Goal: Download file/media: Download file/media

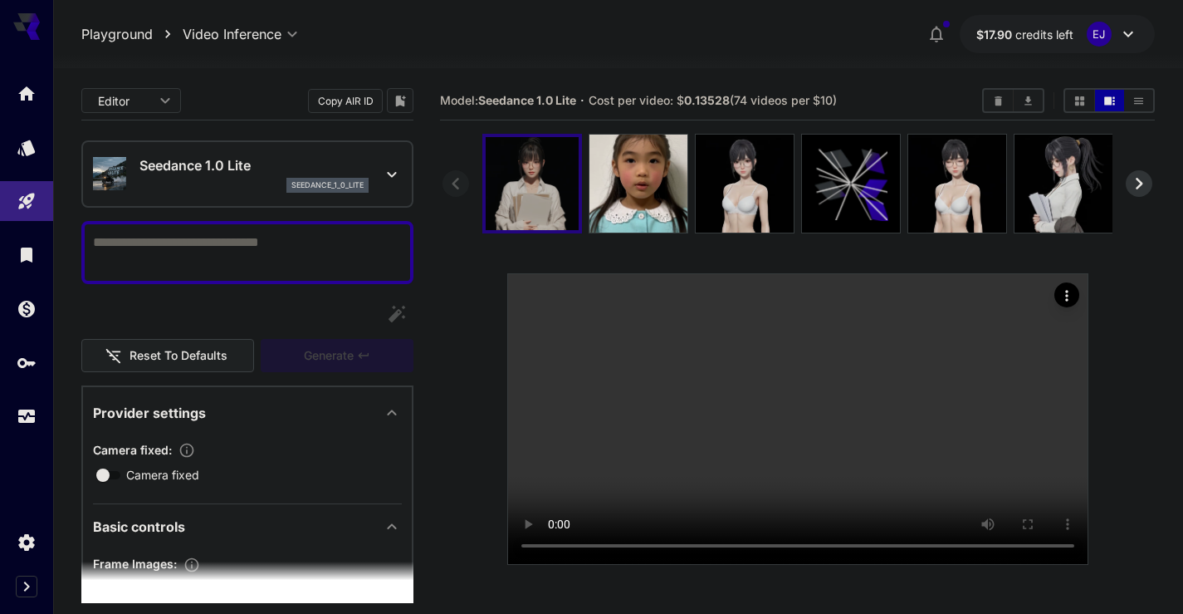
click at [526, 202] on img at bounding box center [532, 183] width 93 height 93
click at [805, 395] on video at bounding box center [798, 419] width 580 height 290
drag, startPoint x: 671, startPoint y: 137, endPoint x: 774, endPoint y: 72, distance: 121.6
click at [774, 72] on div "**********" at bounding box center [618, 406] width 1074 height 677
click at [1065, 295] on icon "Actions" at bounding box center [1067, 295] width 17 height 17
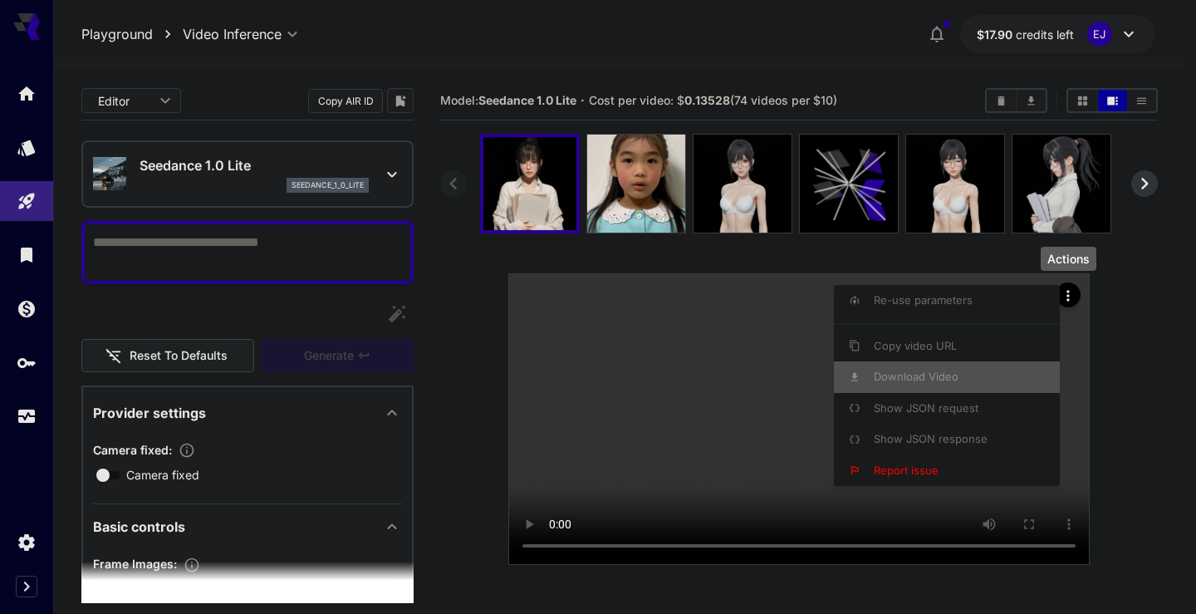
click at [915, 363] on li "Download Video" at bounding box center [952, 377] width 236 height 32
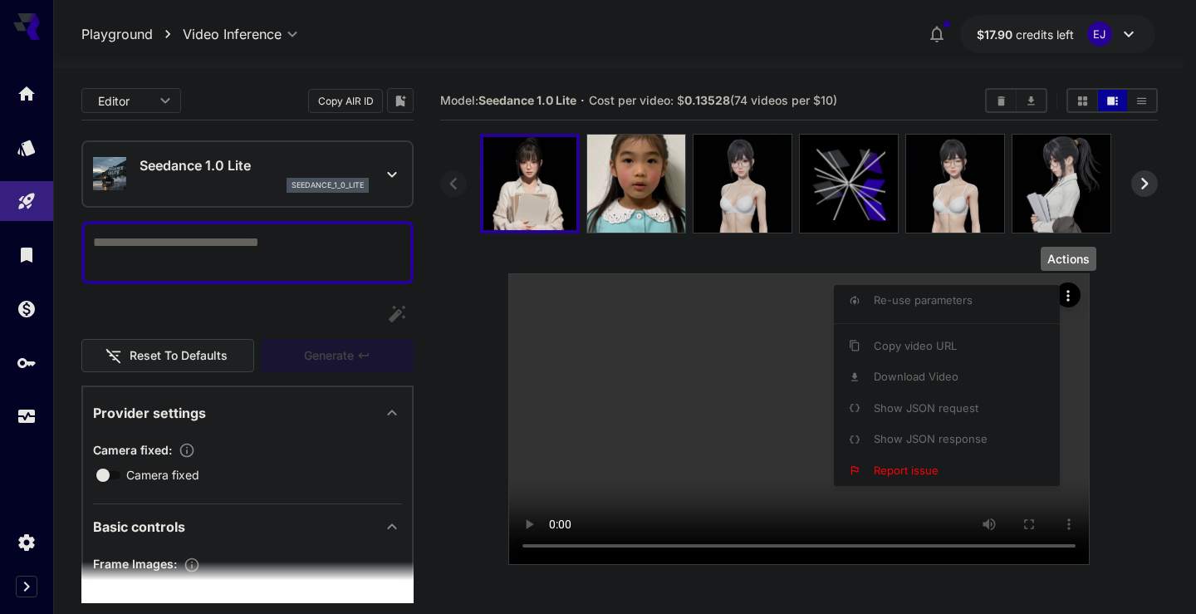
click at [436, 350] on div at bounding box center [598, 307] width 1196 height 614
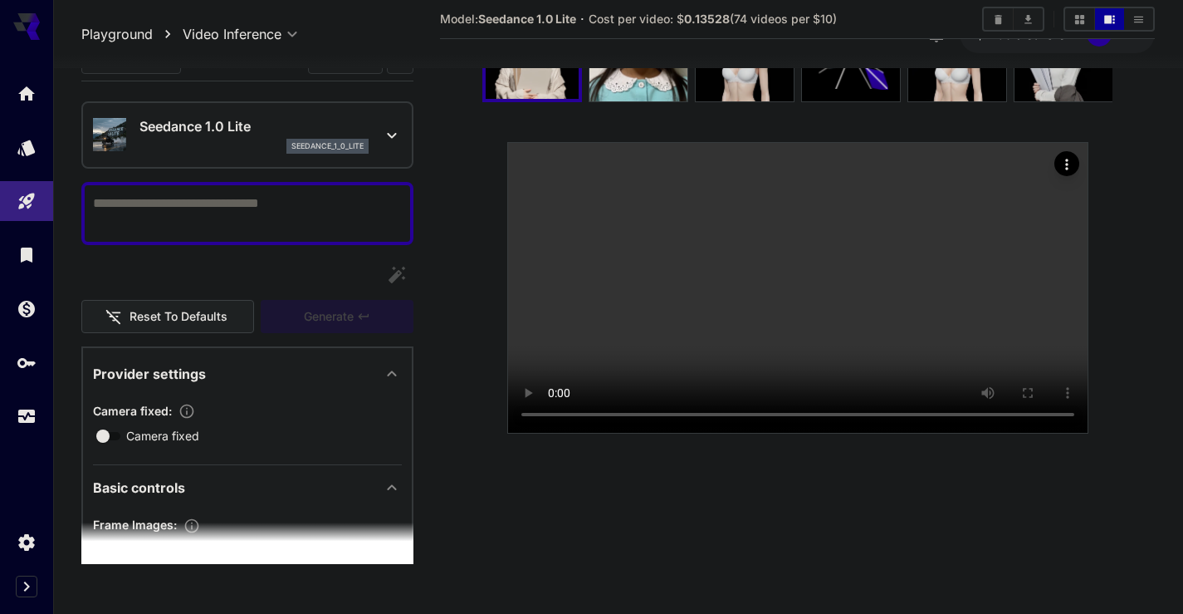
click at [154, 428] on span "Camera fixed" at bounding box center [162, 435] width 73 height 17
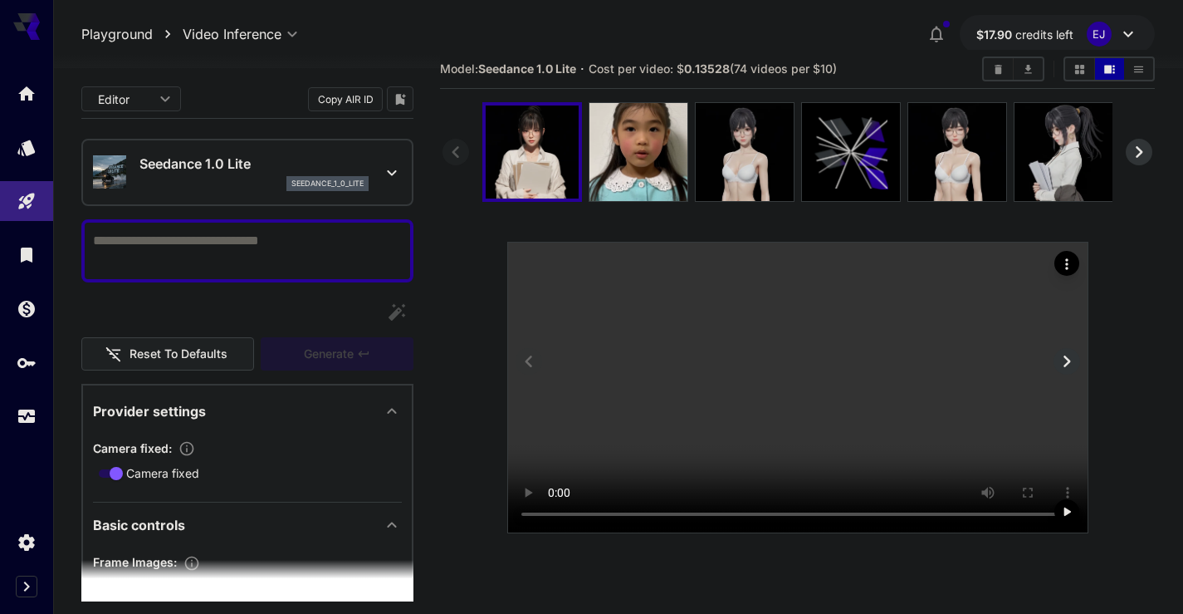
click at [1065, 258] on icon "Actions" at bounding box center [1067, 264] width 17 height 17
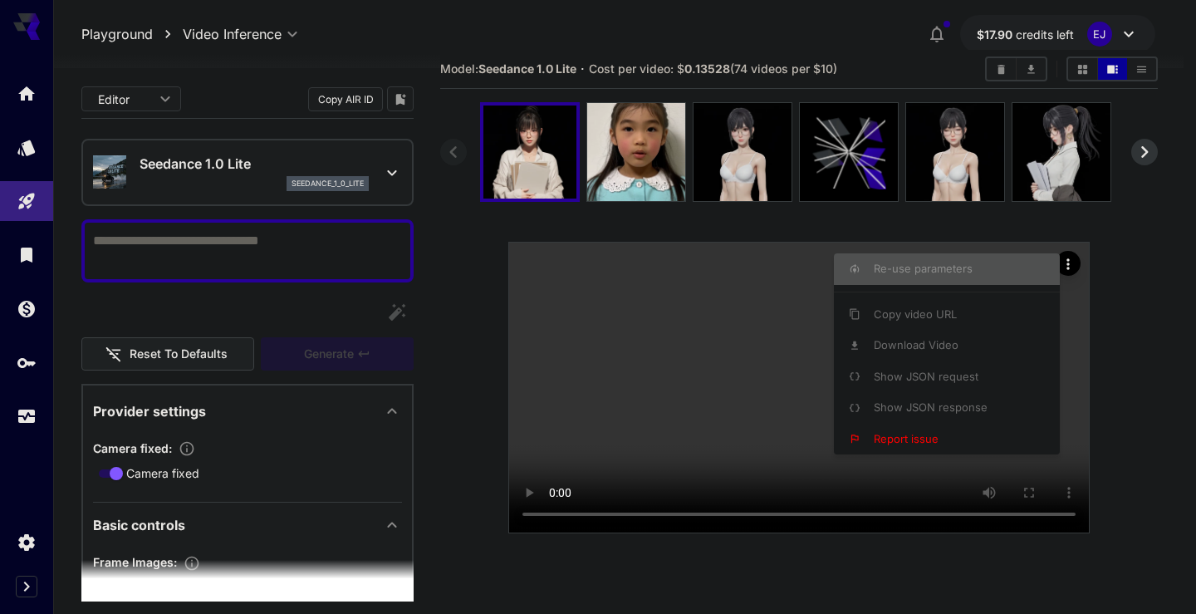
click at [955, 274] on span "Re-use parameters" at bounding box center [923, 268] width 99 height 13
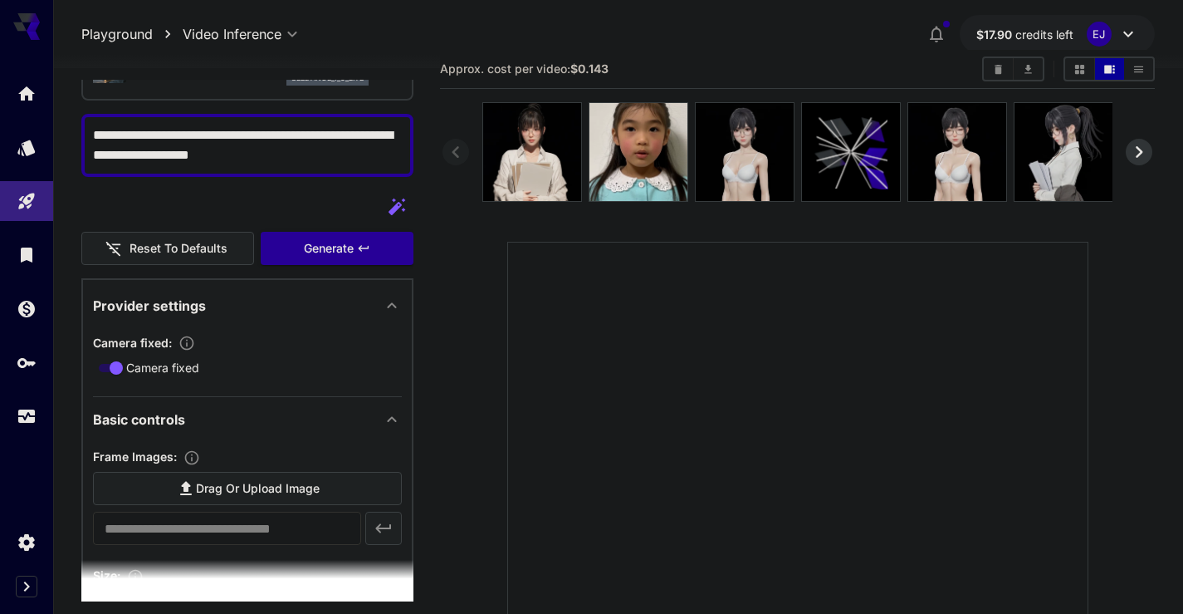
scroll to position [199, 0]
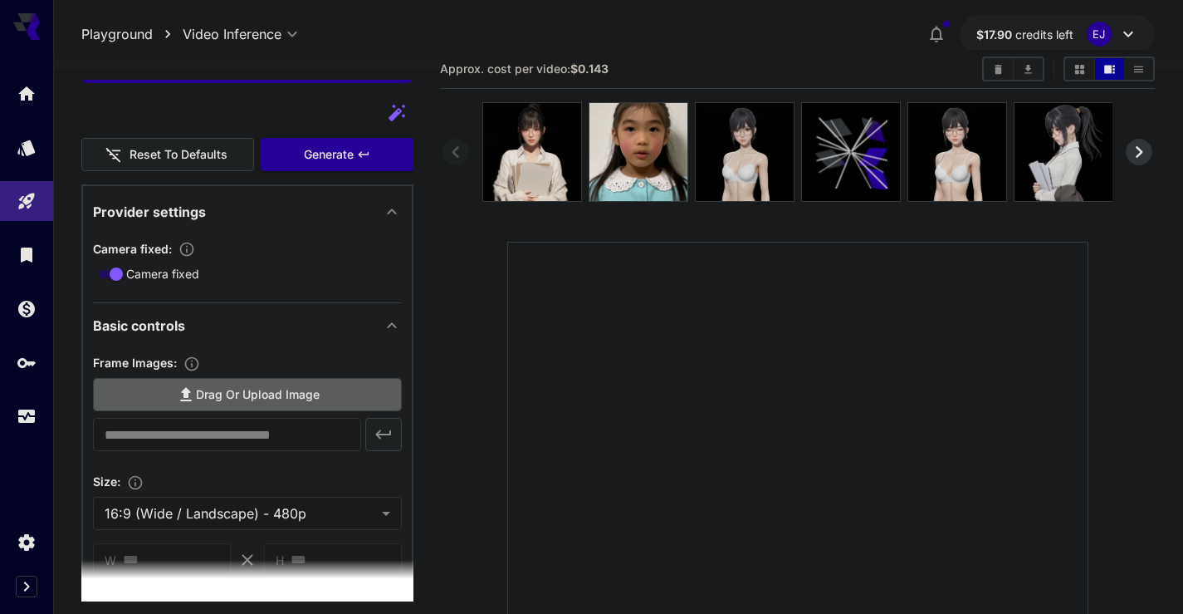
click at [193, 391] on icon at bounding box center [186, 394] width 20 height 20
click at [0, 0] on input "Drag or upload image" at bounding box center [0, 0] width 0 height 0
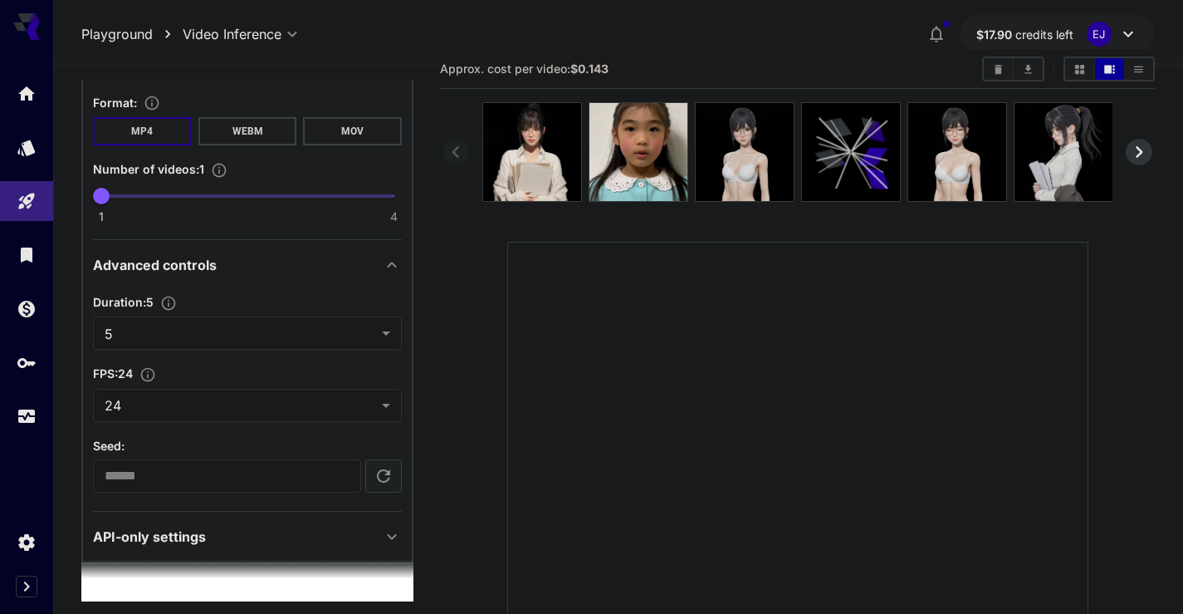
scroll to position [764, 0]
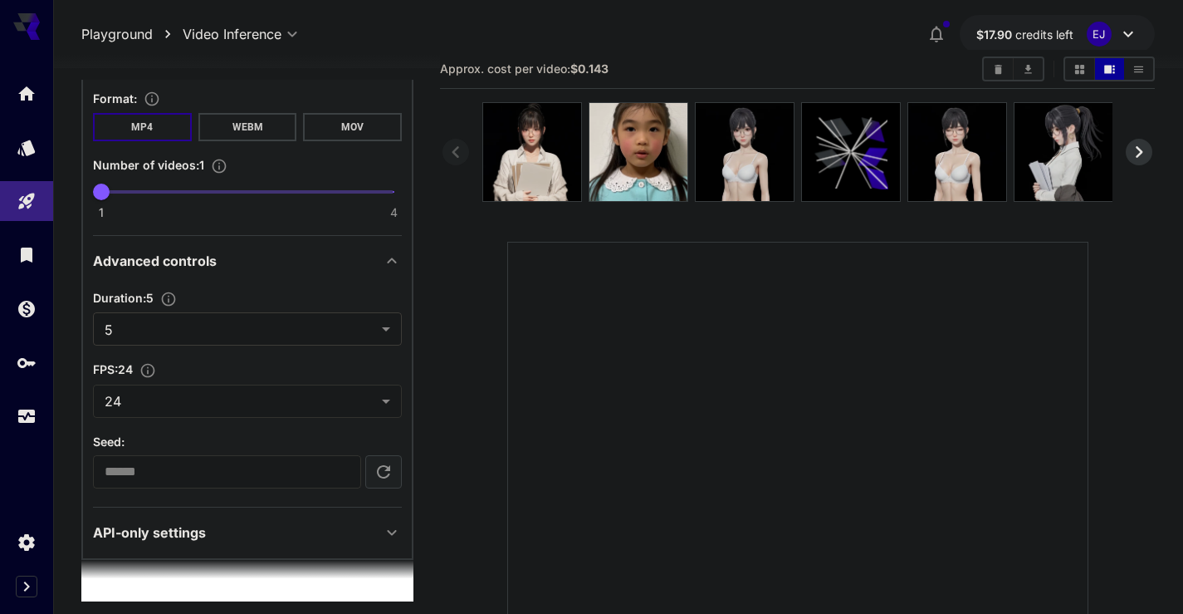
type input "**********"
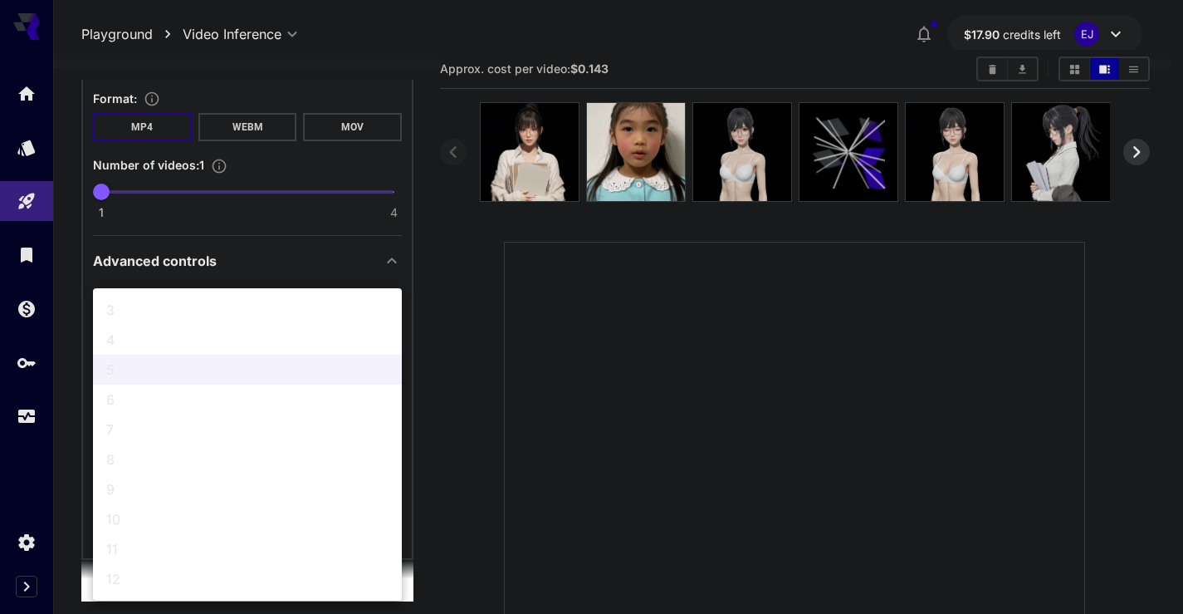
click at [268, 328] on body "**********" at bounding box center [591, 420] width 1183 height 904
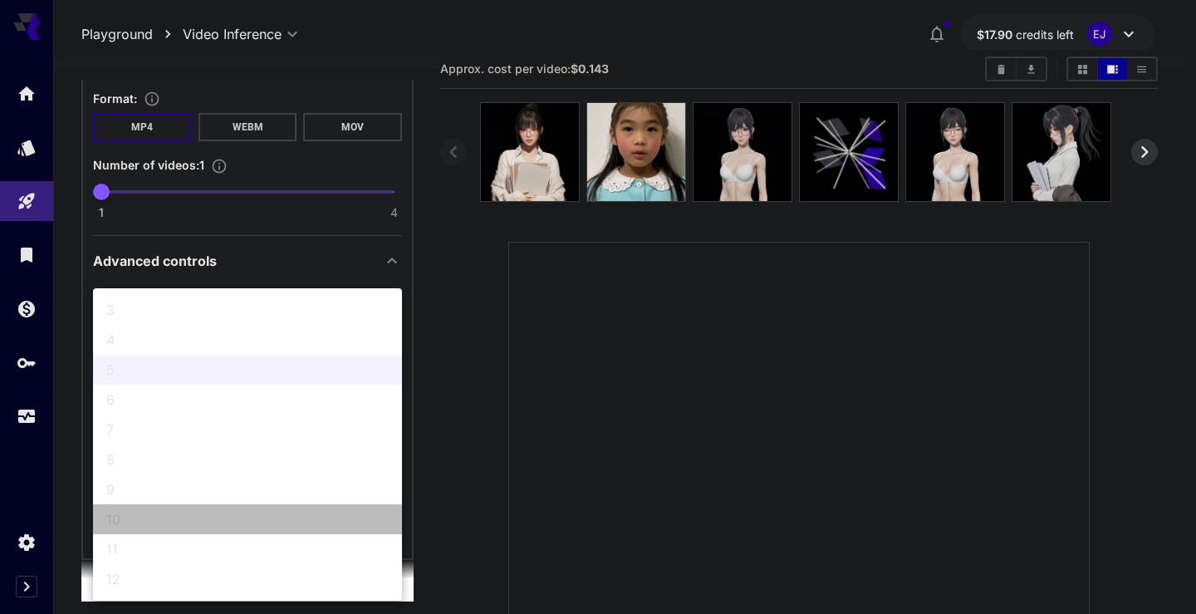
click at [110, 507] on li "10" at bounding box center [247, 519] width 309 height 30
type input "**"
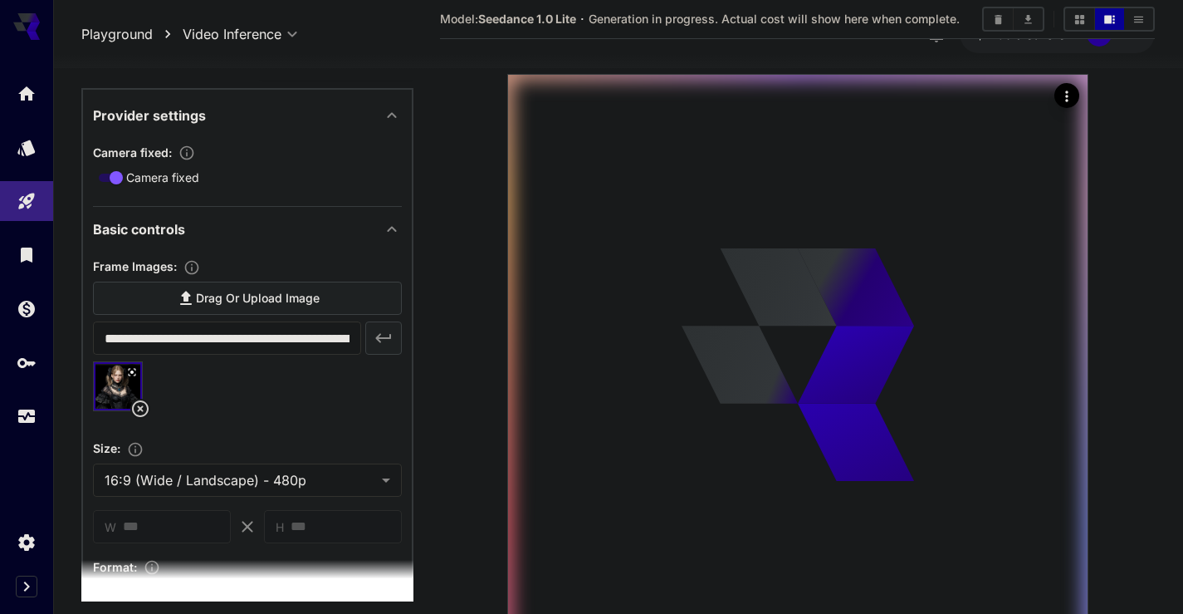
scroll to position [299, 0]
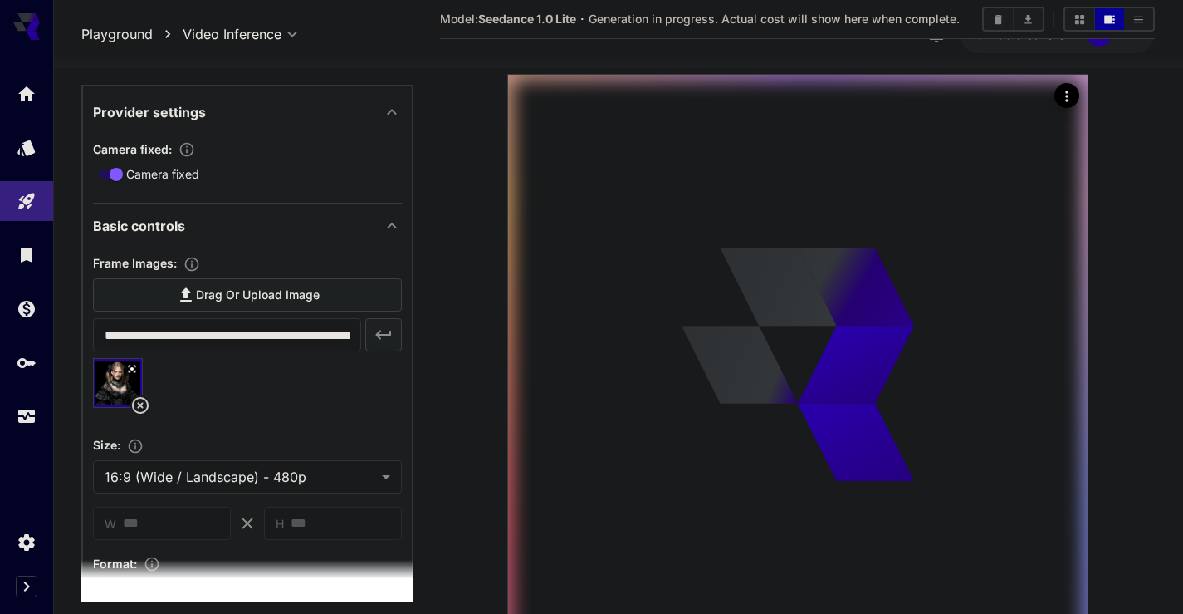
click at [137, 404] on icon at bounding box center [140, 405] width 20 height 20
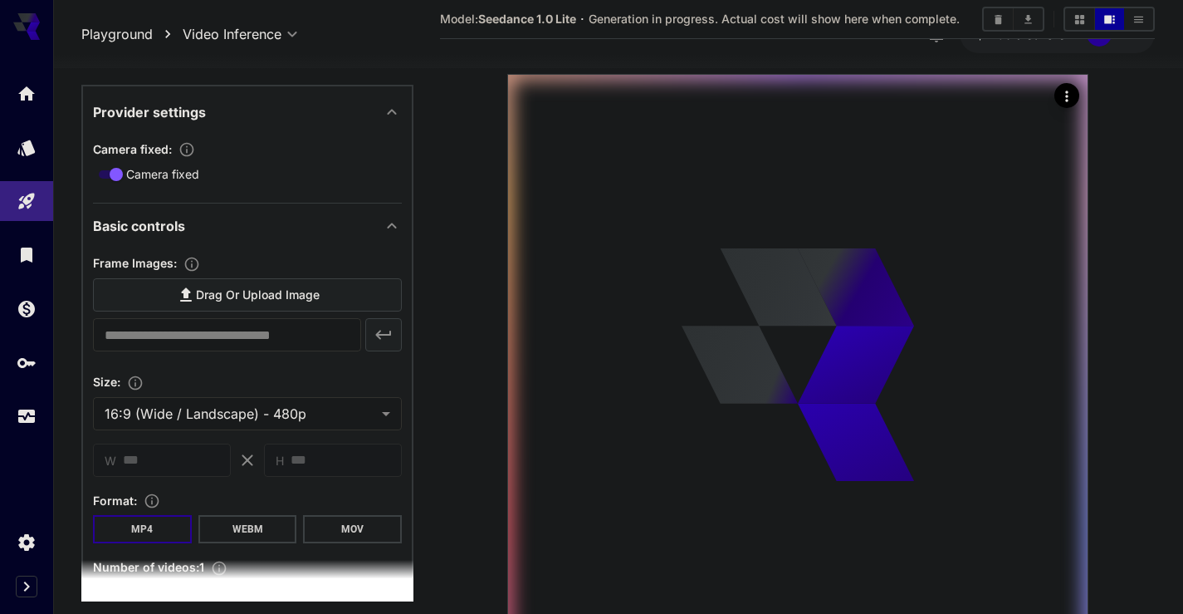
click at [189, 298] on icon at bounding box center [186, 295] width 20 height 20
click at [0, 0] on input "Drag or upload image" at bounding box center [0, 0] width 0 height 0
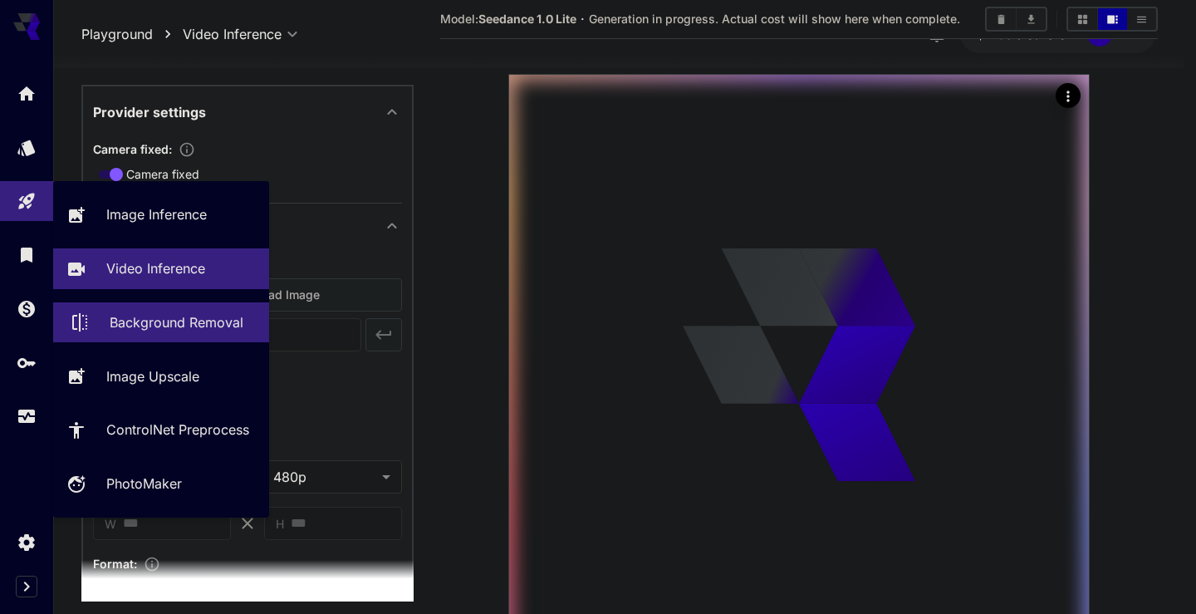
type input "**********"
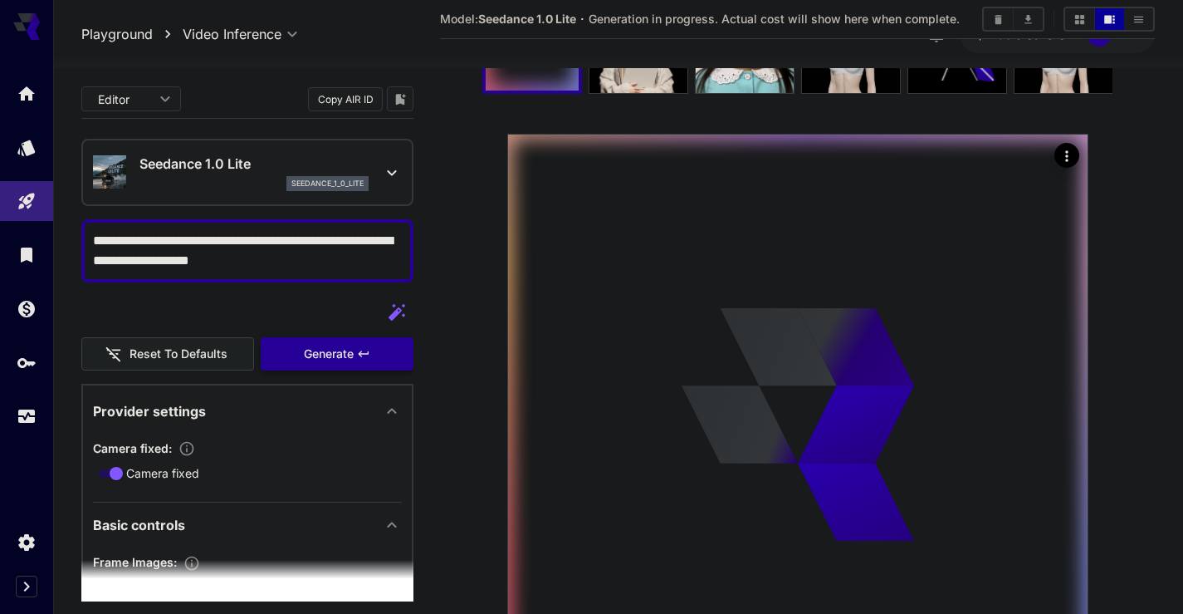
scroll to position [291, 0]
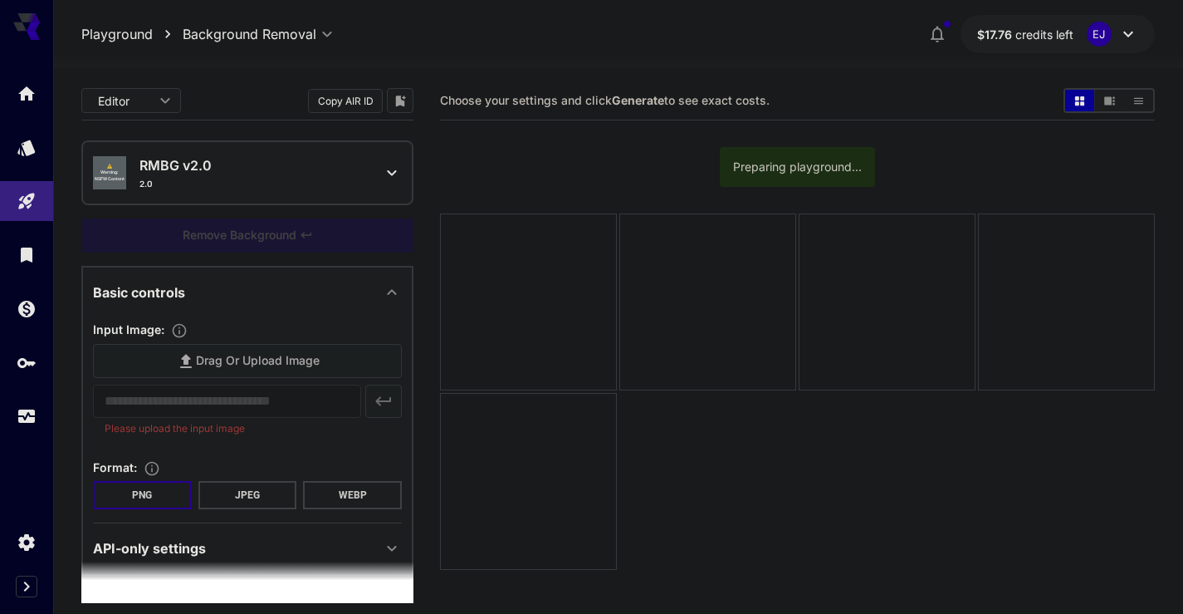
click at [228, 362] on div "Drag or upload image" at bounding box center [247, 361] width 309 height 34
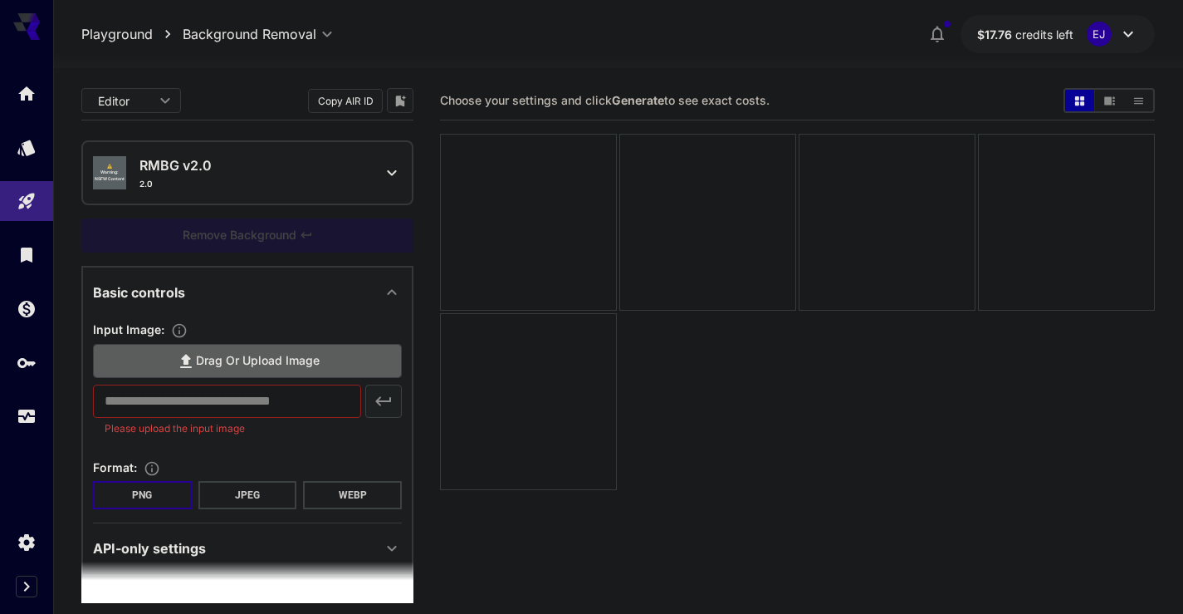
click at [228, 344] on label "Drag or upload image" at bounding box center [247, 361] width 309 height 34
click at [0, 0] on input "Drag or upload image" at bounding box center [0, 0] width 0 height 0
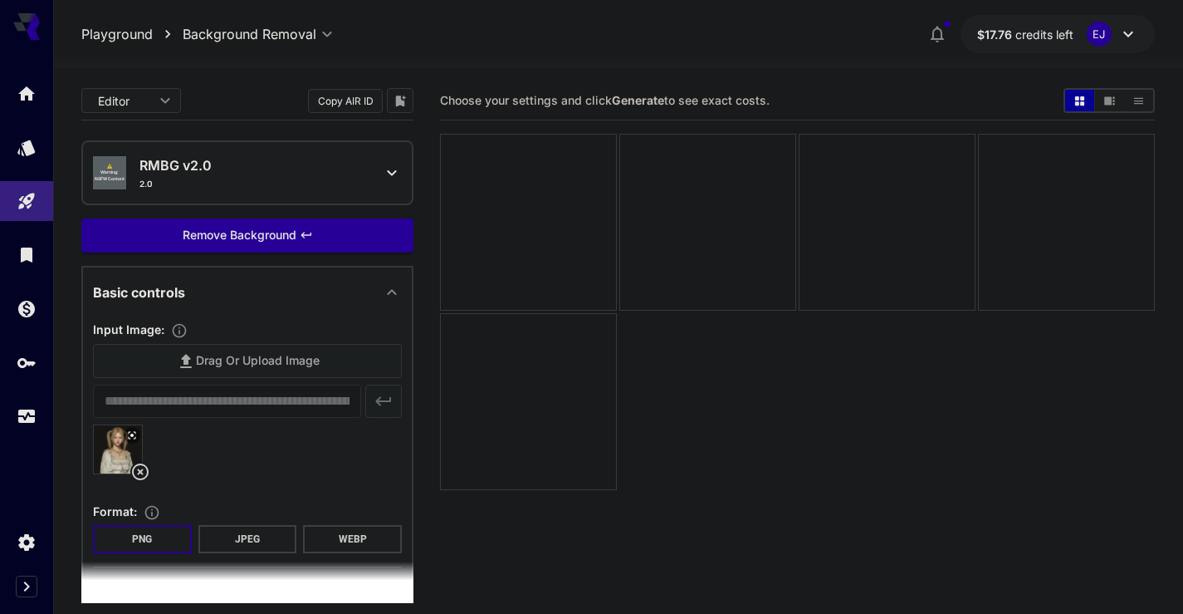
type input "**********"
click at [257, 242] on div "Remove Background" at bounding box center [247, 235] width 332 height 34
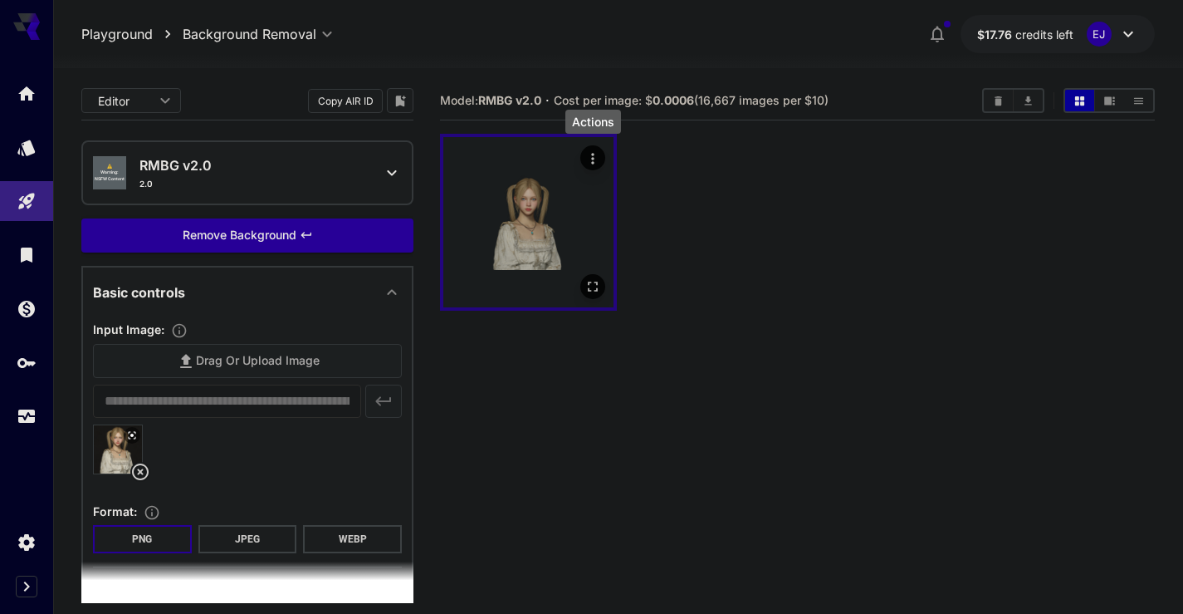
click at [597, 162] on icon "Actions" at bounding box center [593, 158] width 17 height 17
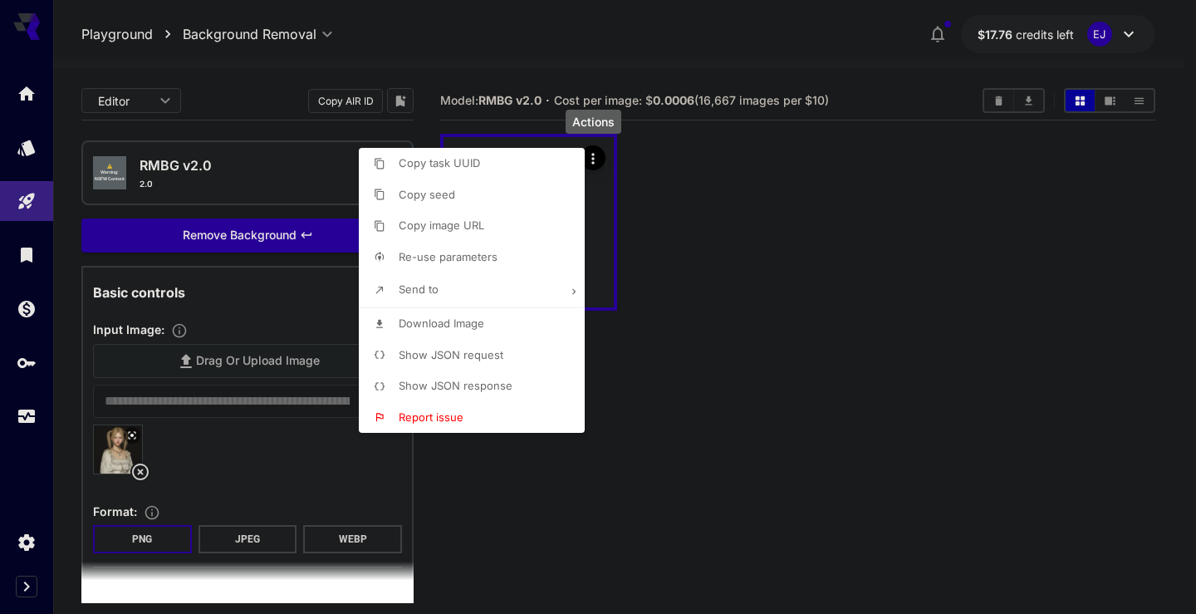
click at [425, 329] on span "Download Image" at bounding box center [442, 322] width 86 height 13
click at [249, 350] on div at bounding box center [598, 307] width 1196 height 614
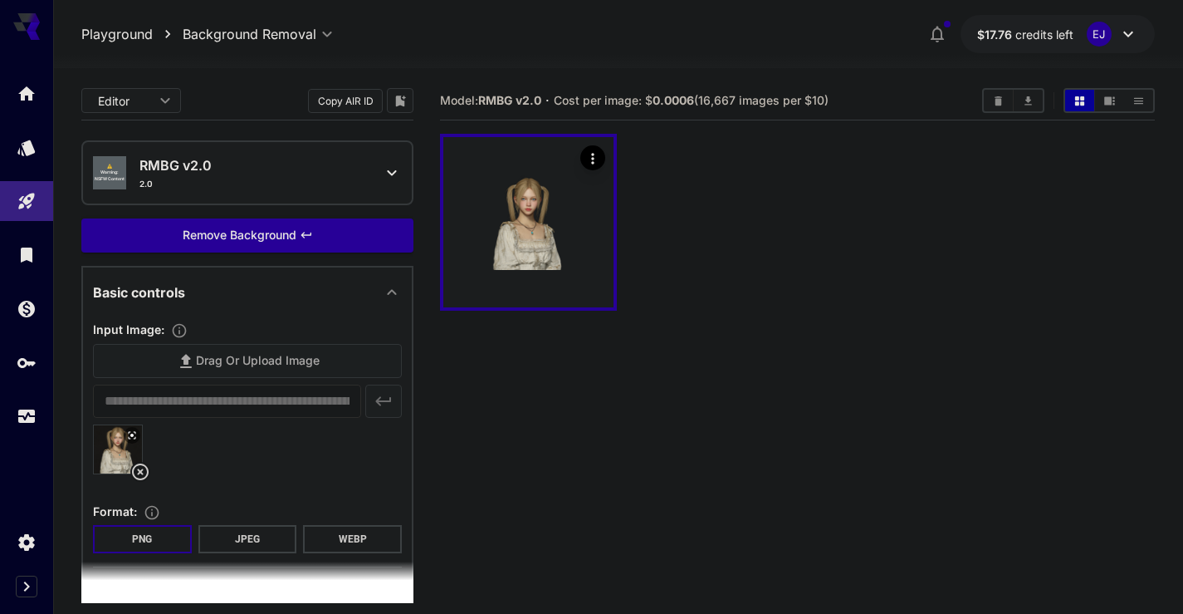
click at [257, 355] on div "Drag or upload image" at bounding box center [247, 361] width 309 height 34
click at [266, 375] on div "Drag or upload image" at bounding box center [247, 361] width 309 height 34
click at [250, 364] on div "Drag or upload image" at bounding box center [247, 361] width 309 height 34
click at [249, 369] on div "Drag or upload image" at bounding box center [247, 361] width 309 height 34
click at [228, 362] on div "Drag or upload image" at bounding box center [247, 361] width 309 height 34
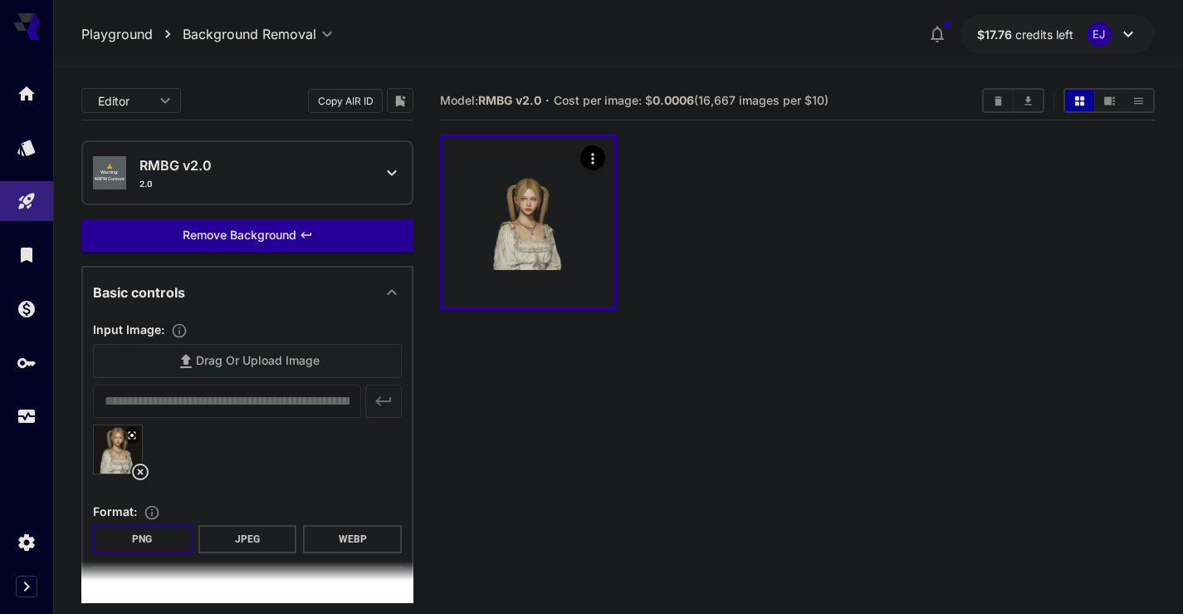
click at [138, 474] on icon at bounding box center [140, 471] width 17 height 17
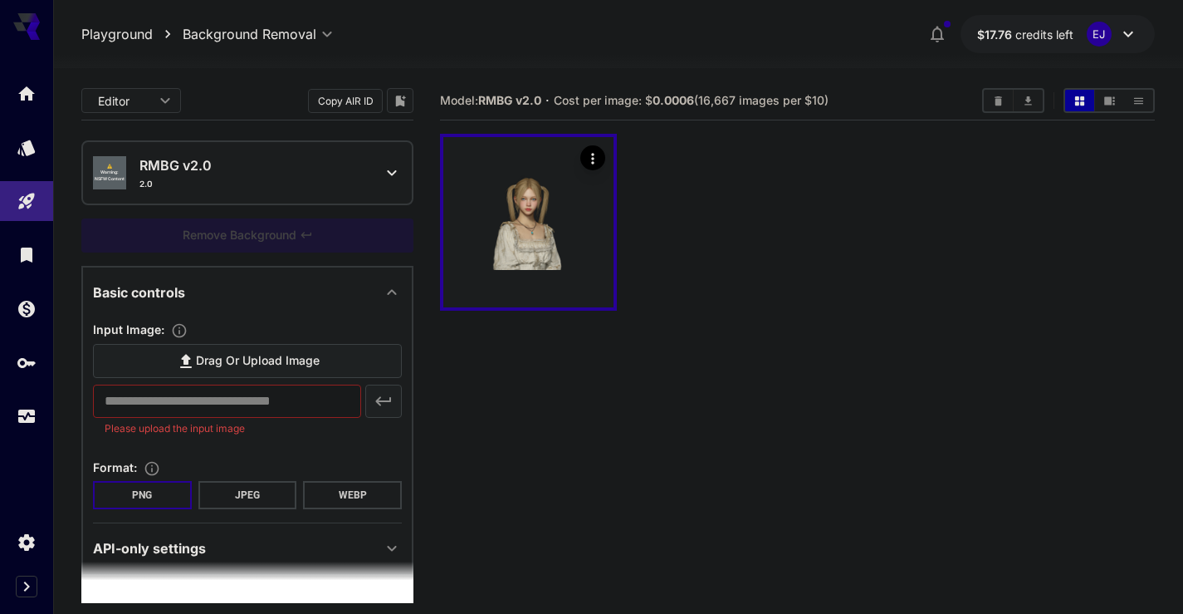
click at [193, 370] on icon at bounding box center [186, 361] width 20 height 20
click at [0, 0] on input "Drag or upload image" at bounding box center [0, 0] width 0 height 0
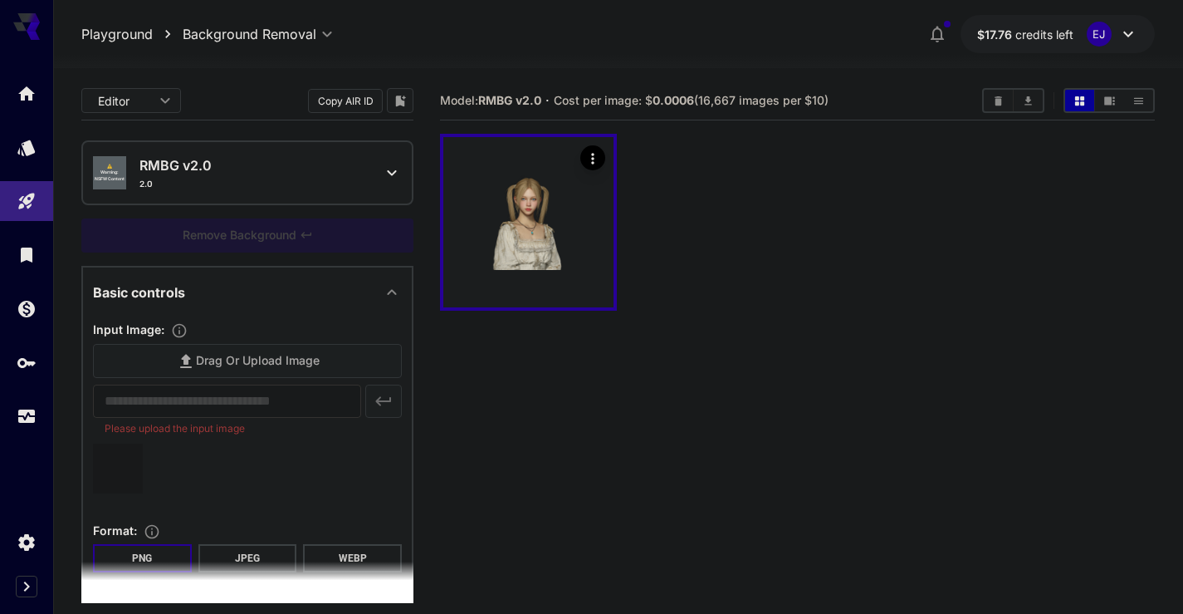
type input "**********"
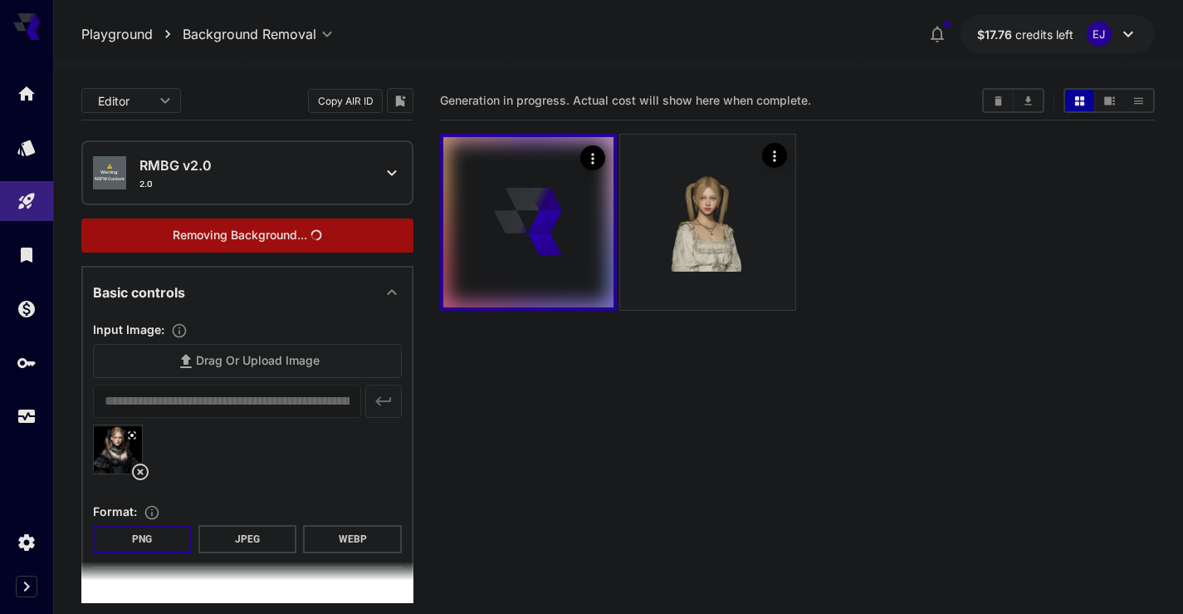
click at [222, 239] on div "Removing Background..." at bounding box center [247, 235] width 332 height 34
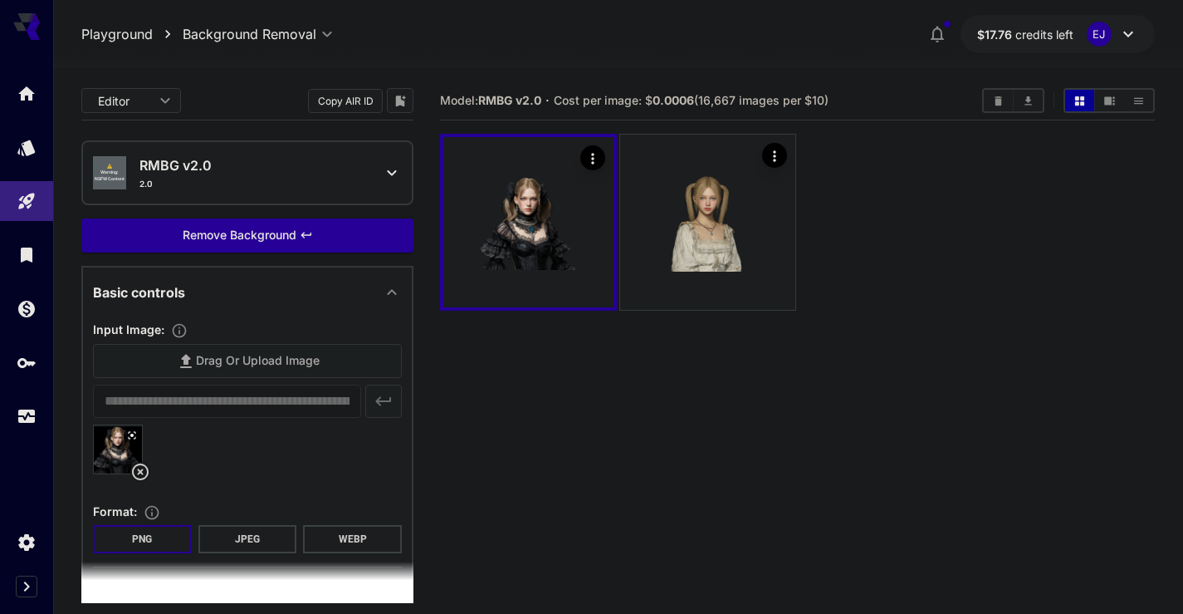
click at [815, 261] on div at bounding box center [797, 222] width 715 height 177
click at [590, 161] on icon "Actions" at bounding box center [593, 158] width 17 height 17
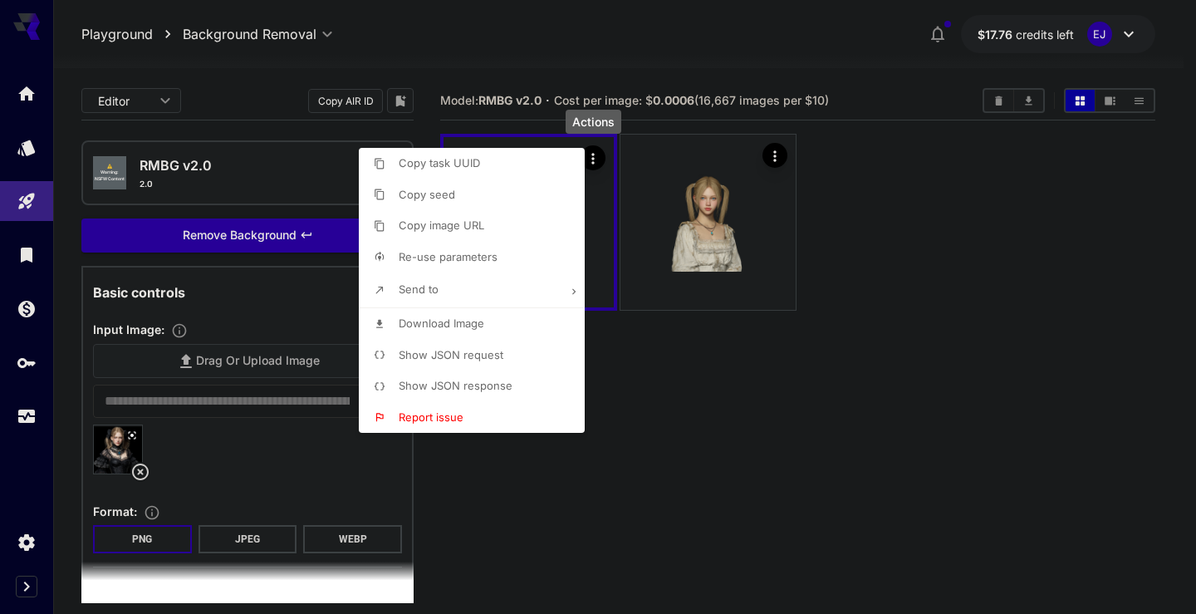
click at [446, 318] on span "Download Image" at bounding box center [442, 322] width 86 height 13
click at [856, 223] on div at bounding box center [598, 307] width 1196 height 614
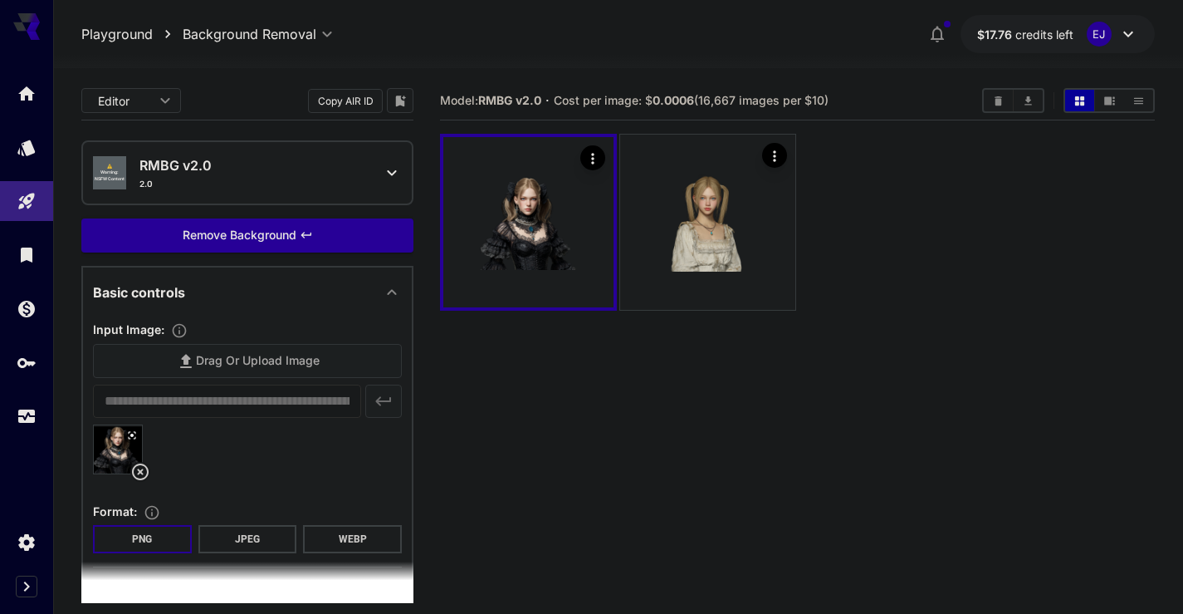
click at [141, 467] on icon at bounding box center [140, 472] width 20 height 20
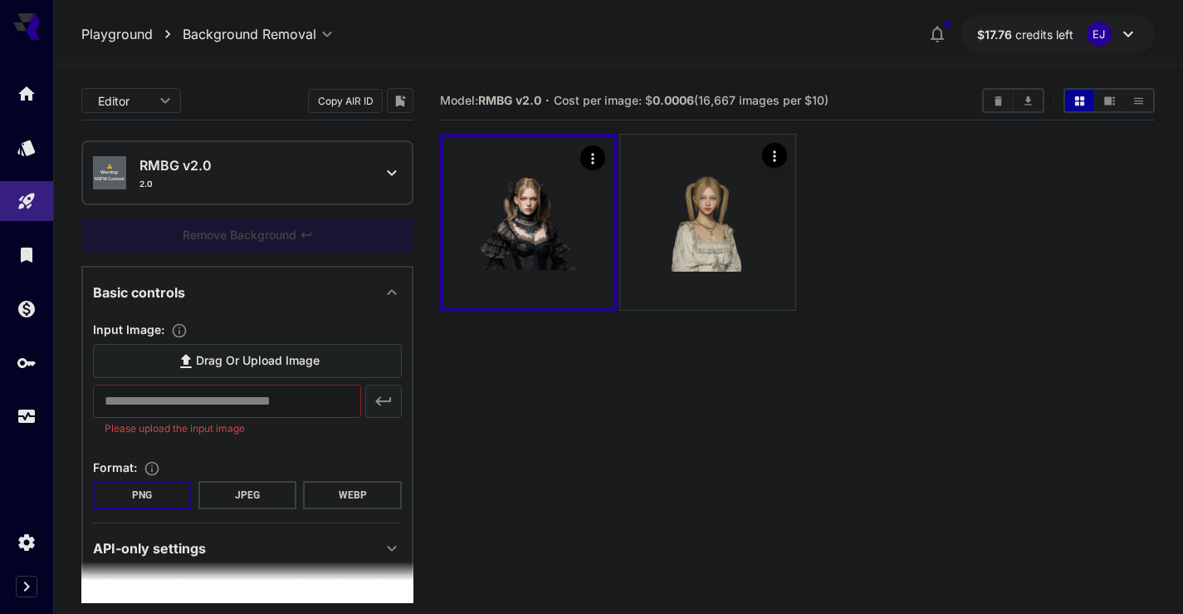
click at [198, 370] on label "Drag or upload image" at bounding box center [247, 361] width 309 height 34
click at [0, 0] on input "Drag or upload image" at bounding box center [0, 0] width 0 height 0
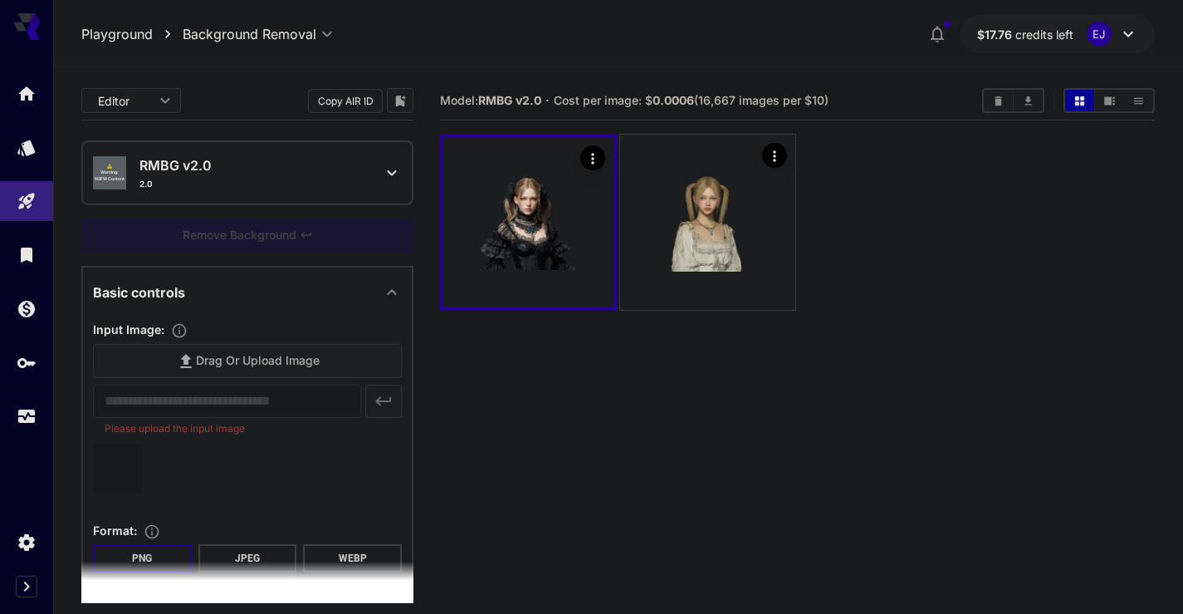
type input "**********"
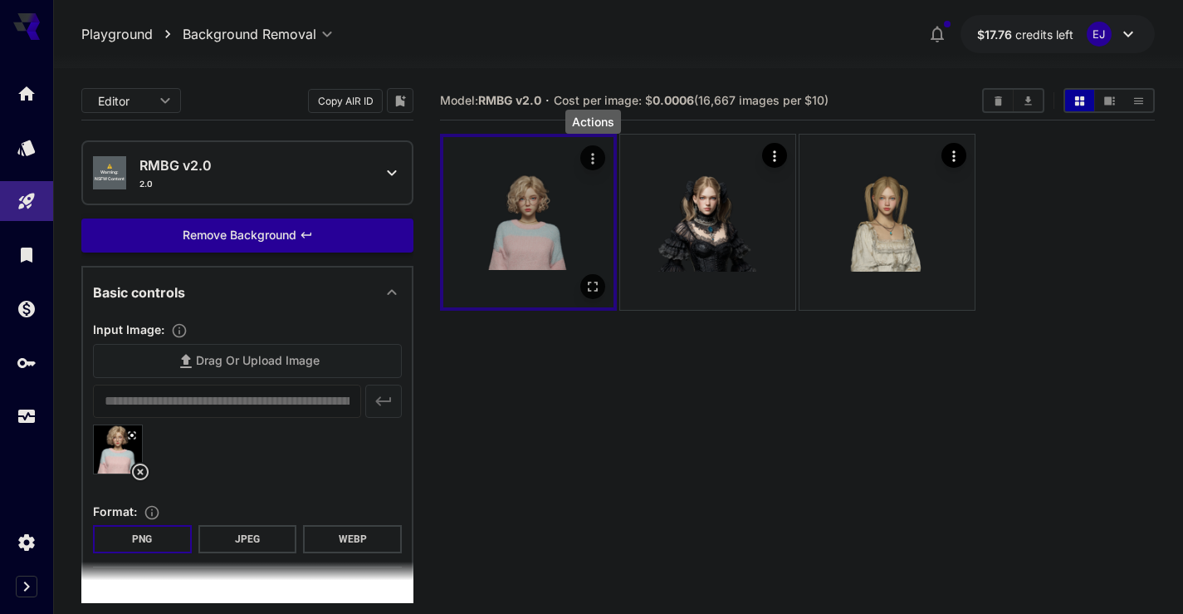
click at [592, 151] on icon "Actions" at bounding box center [593, 158] width 17 height 17
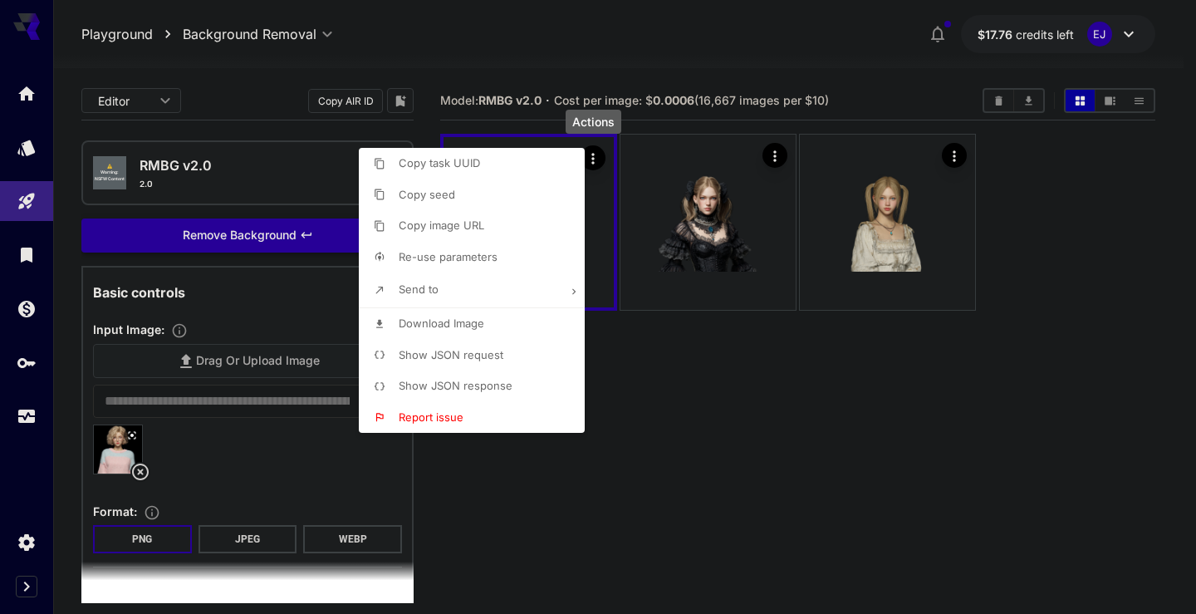
click at [448, 322] on span "Download Image" at bounding box center [442, 322] width 86 height 13
click at [693, 481] on div at bounding box center [598, 307] width 1196 height 614
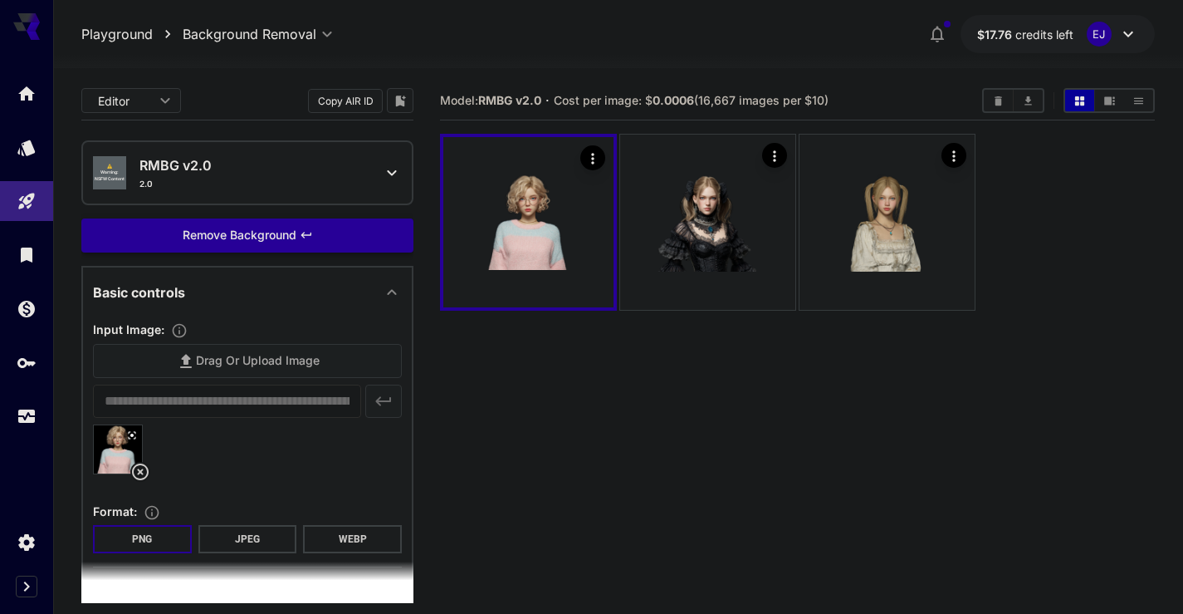
click at [198, 360] on div "Drag or upload image" at bounding box center [247, 361] width 309 height 34
click at [142, 472] on icon at bounding box center [140, 472] width 20 height 20
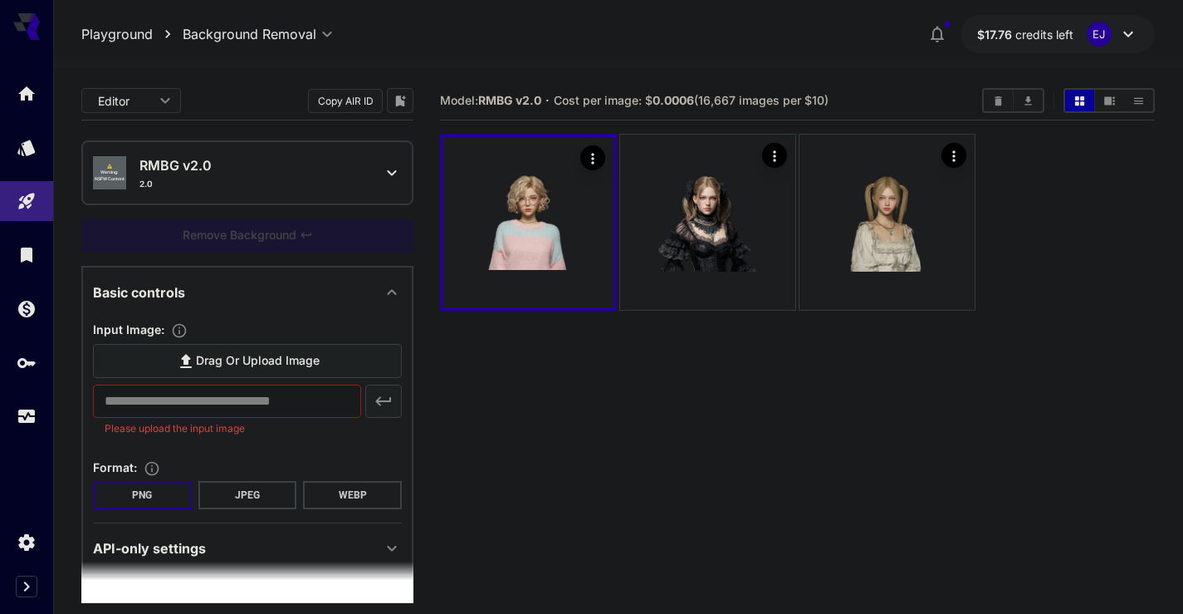
click at [212, 369] on span "Drag or upload image" at bounding box center [258, 360] width 124 height 21
click at [0, 0] on input "Drag or upload image" at bounding box center [0, 0] width 0 height 0
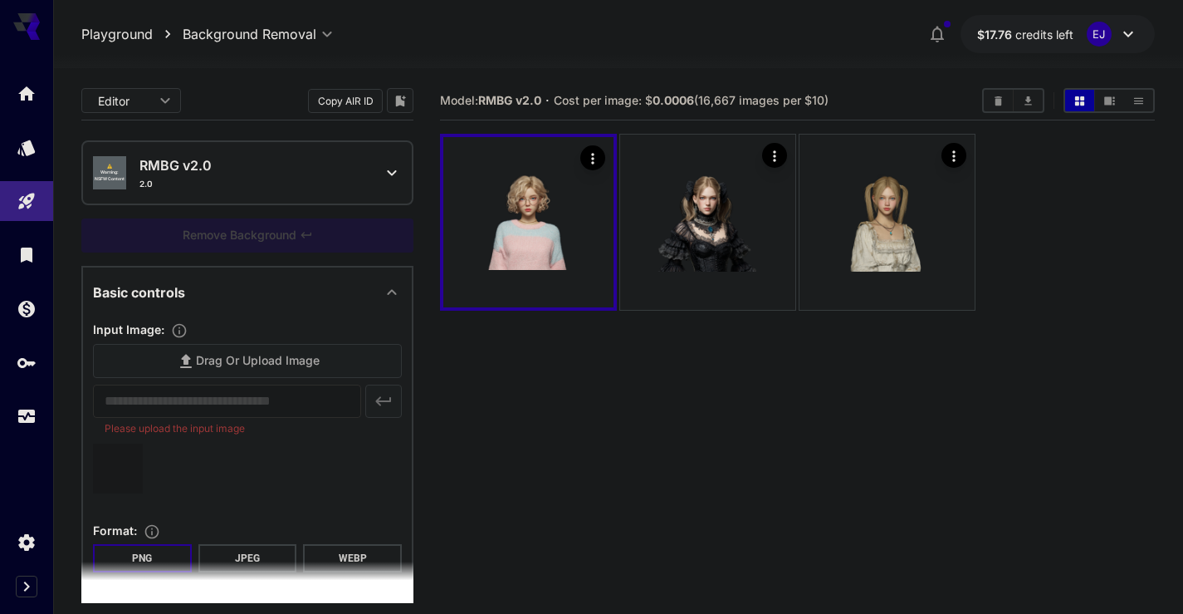
type input "**********"
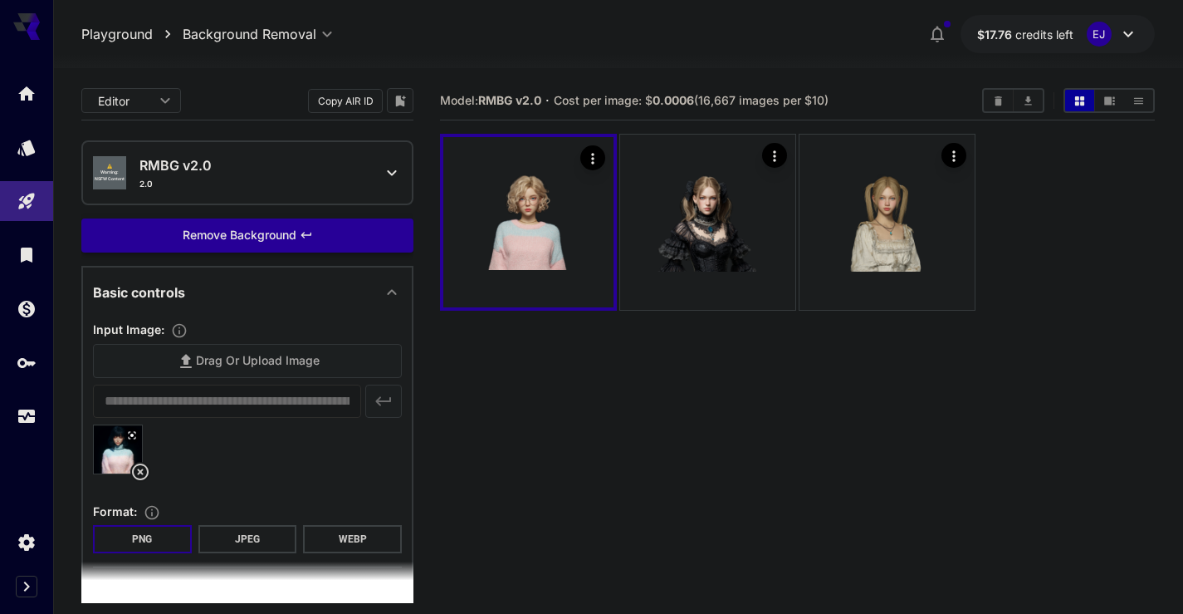
click at [260, 225] on div "Remove Background" at bounding box center [247, 235] width 332 height 34
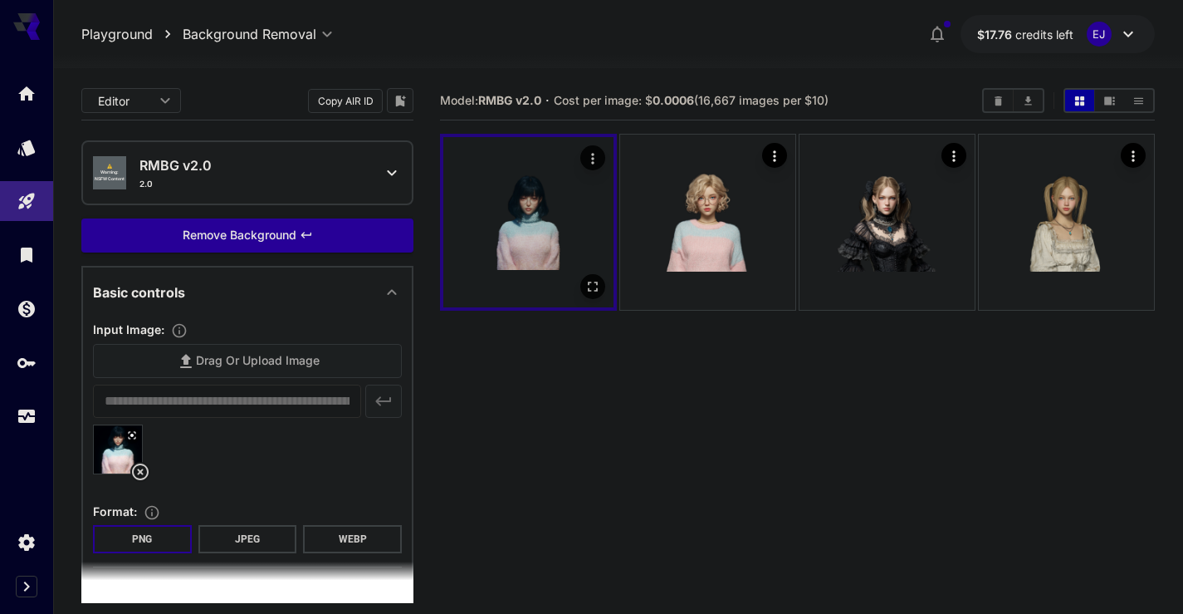
drag, startPoint x: 519, startPoint y: 214, endPoint x: 482, endPoint y: 294, distance: 87.7
click at [445, 361] on section "Model: RMBG v2.0 · Cost per image: $ 0.0006 (16,667 images per $10)" at bounding box center [797, 388] width 715 height 614
click at [587, 150] on icon "Actions" at bounding box center [593, 158] width 17 height 17
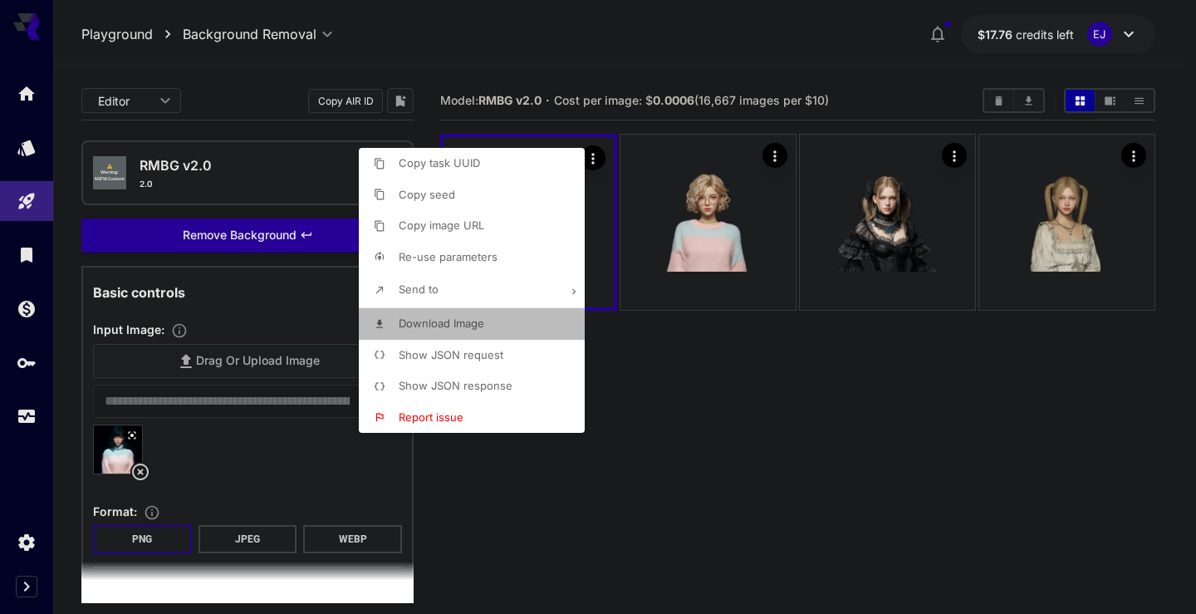
click at [442, 315] on li "Download Image" at bounding box center [477, 324] width 236 height 32
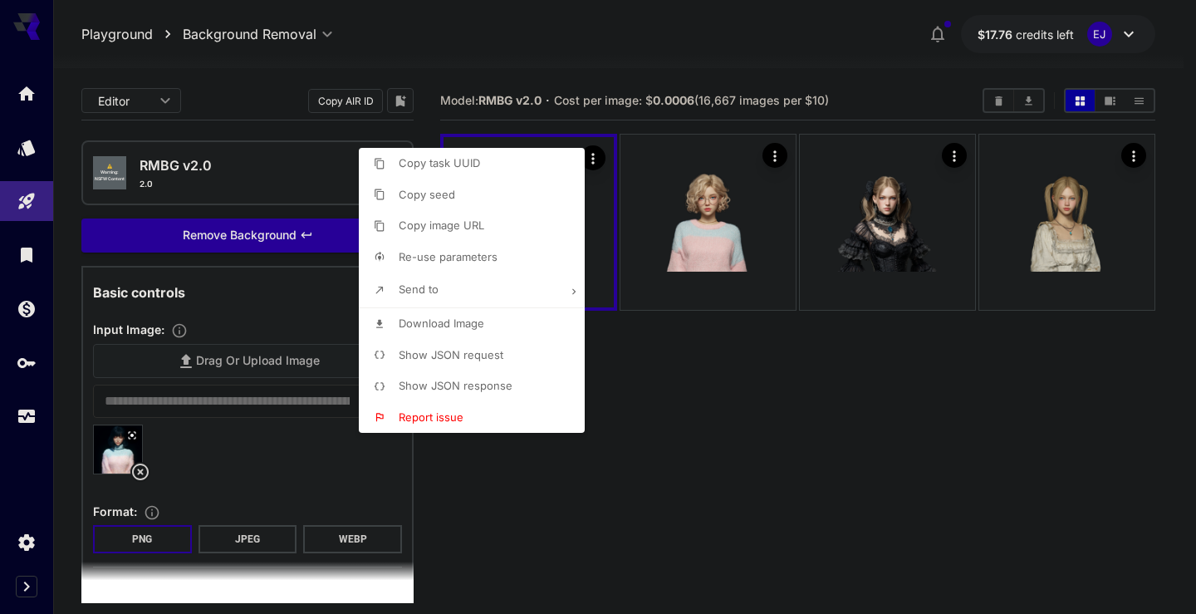
click at [832, 454] on div at bounding box center [598, 307] width 1196 height 614
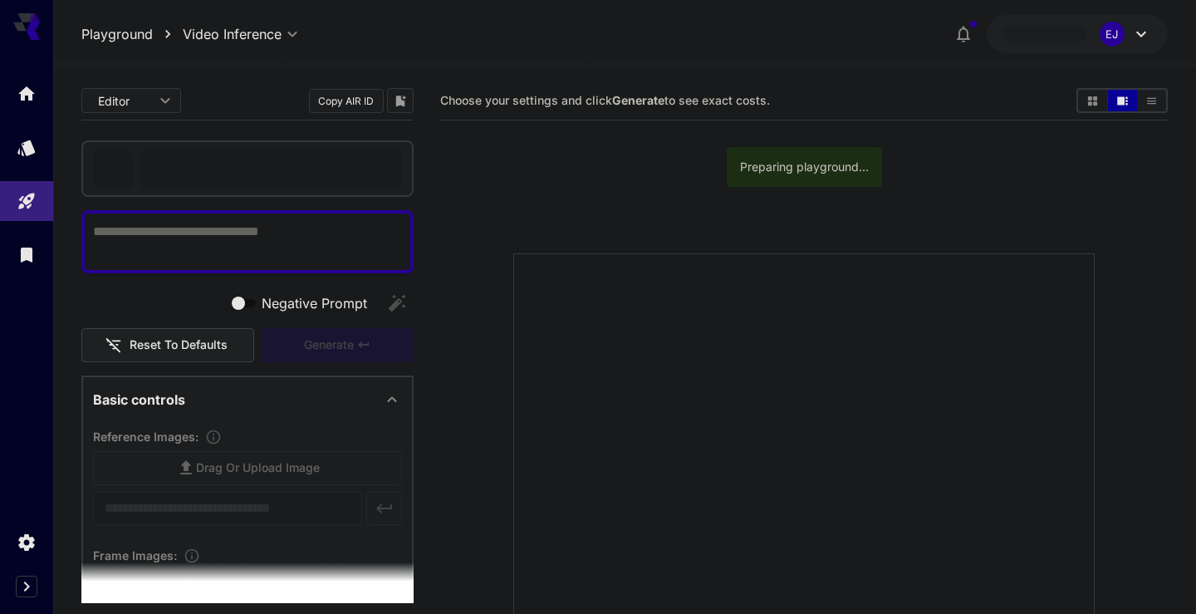
type input "**********"
type input "***"
type input "*"
type input "**"
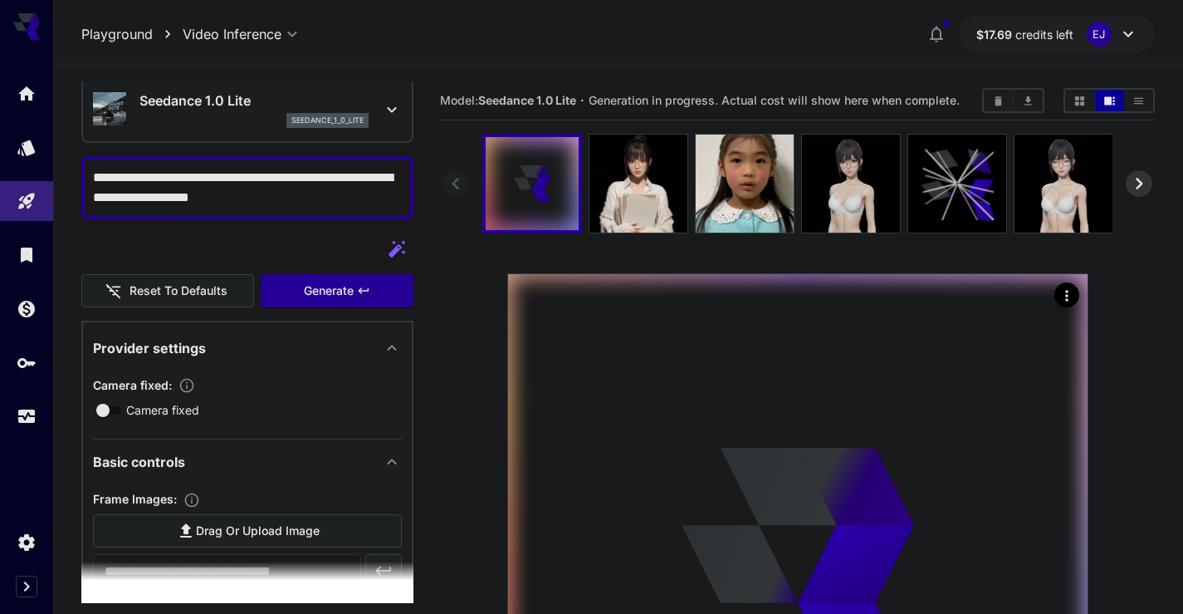
scroll to position [100, 0]
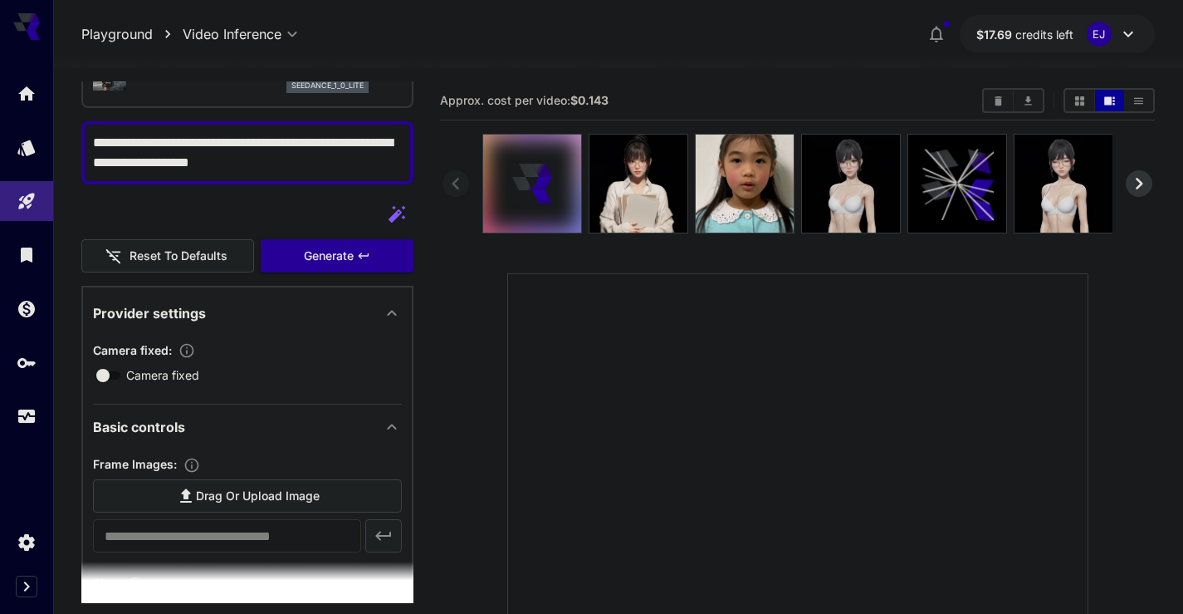
click at [136, 371] on span "Camera fixed" at bounding box center [162, 374] width 73 height 17
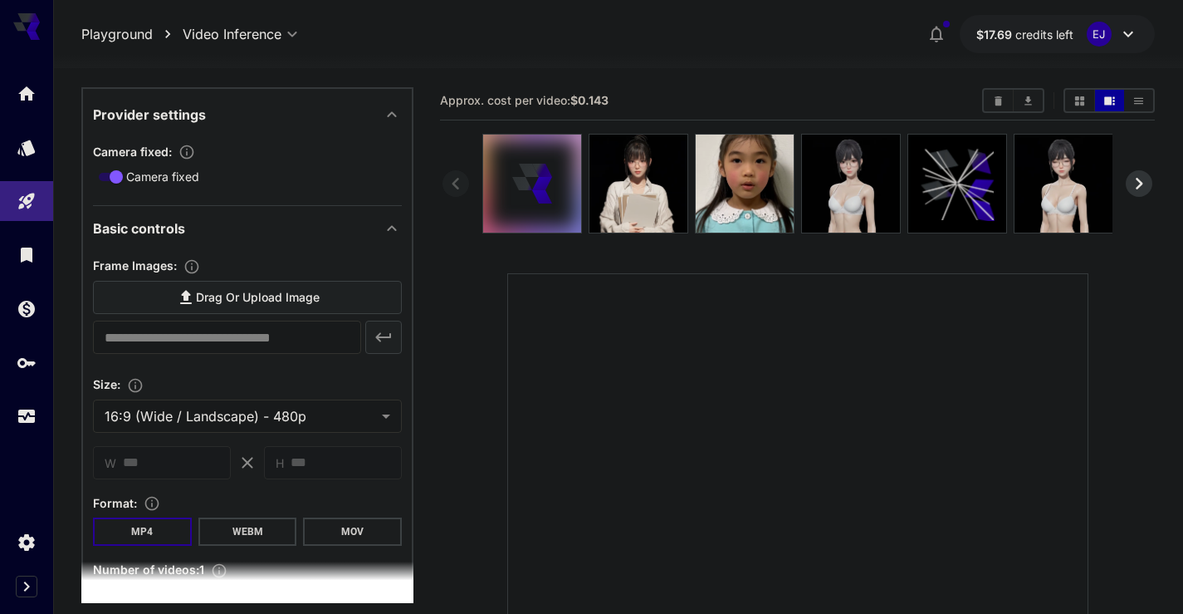
scroll to position [299, 0]
click at [163, 296] on label "Drag or upload image" at bounding box center [247, 297] width 309 height 34
click at [0, 0] on input "Drag or upload image" at bounding box center [0, 0] width 0 height 0
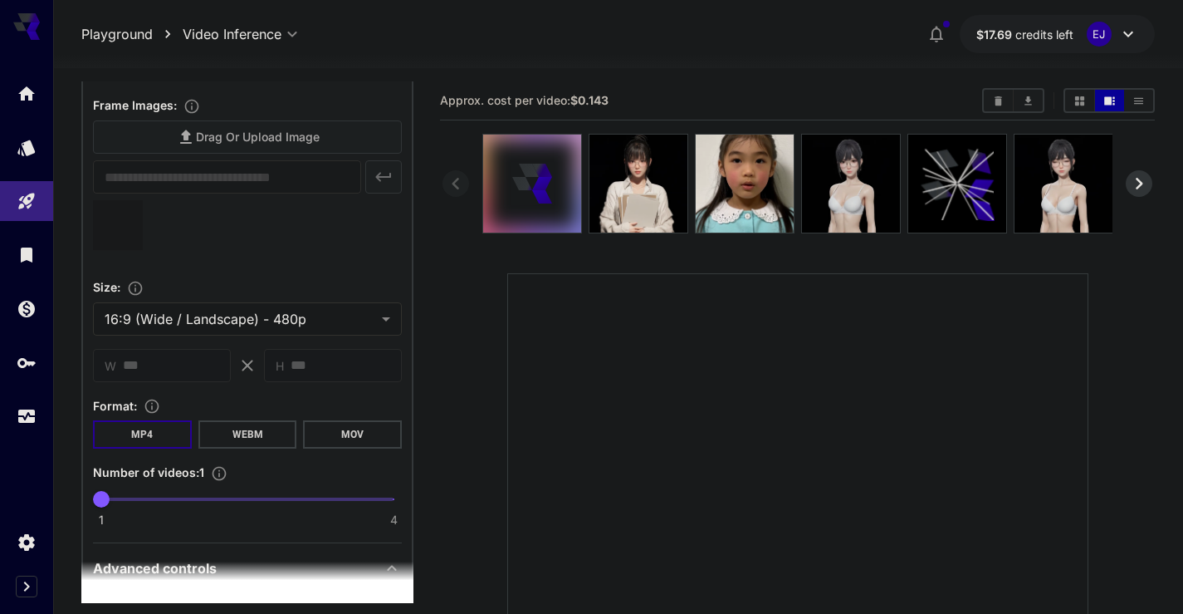
scroll to position [399, 0]
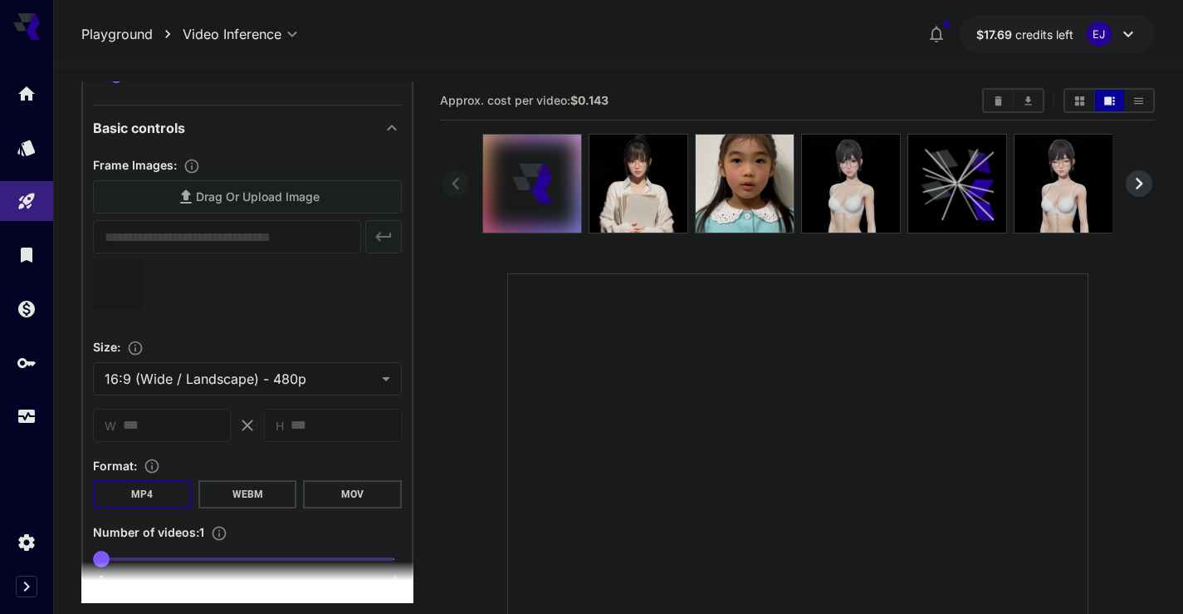
type input "**********"
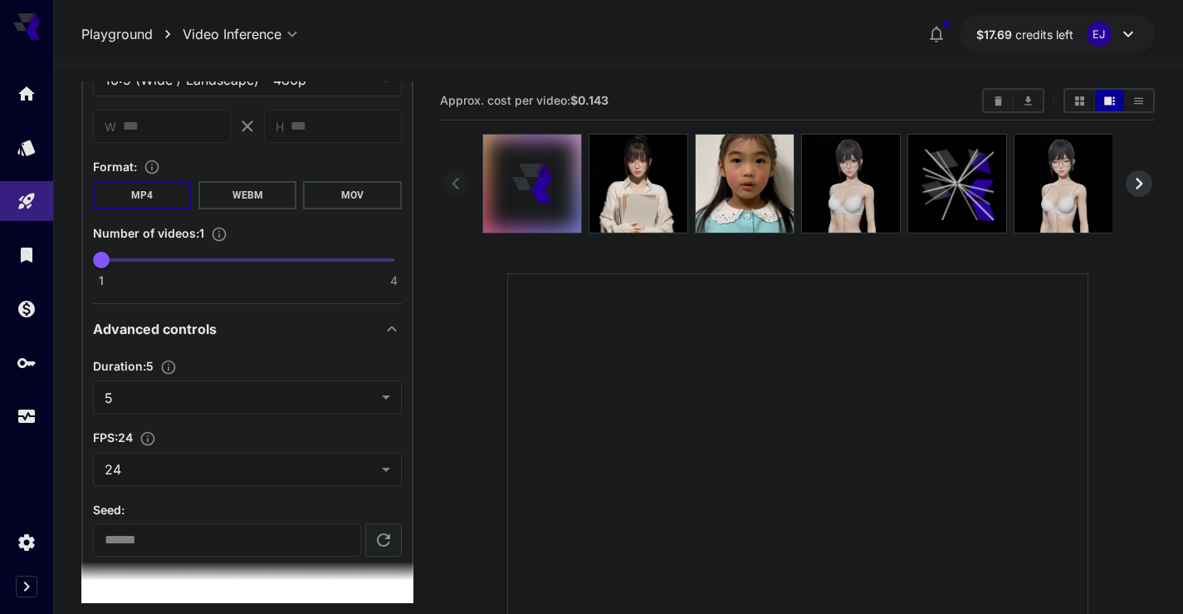
scroll to position [764, 0]
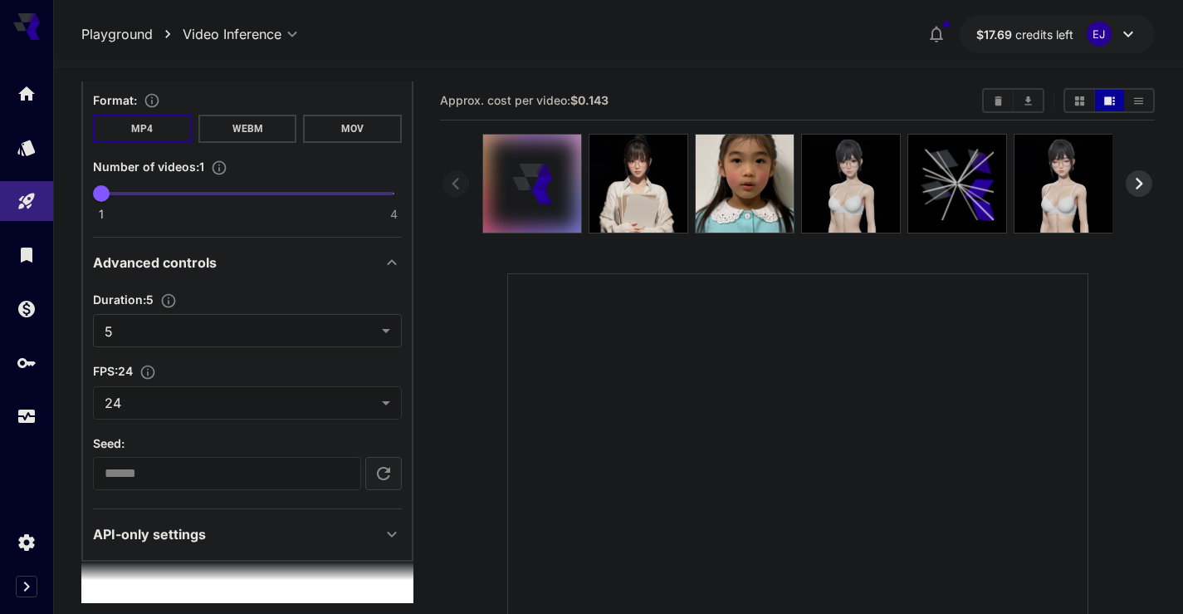
click at [276, 336] on body "**********" at bounding box center [591, 452] width 1183 height 904
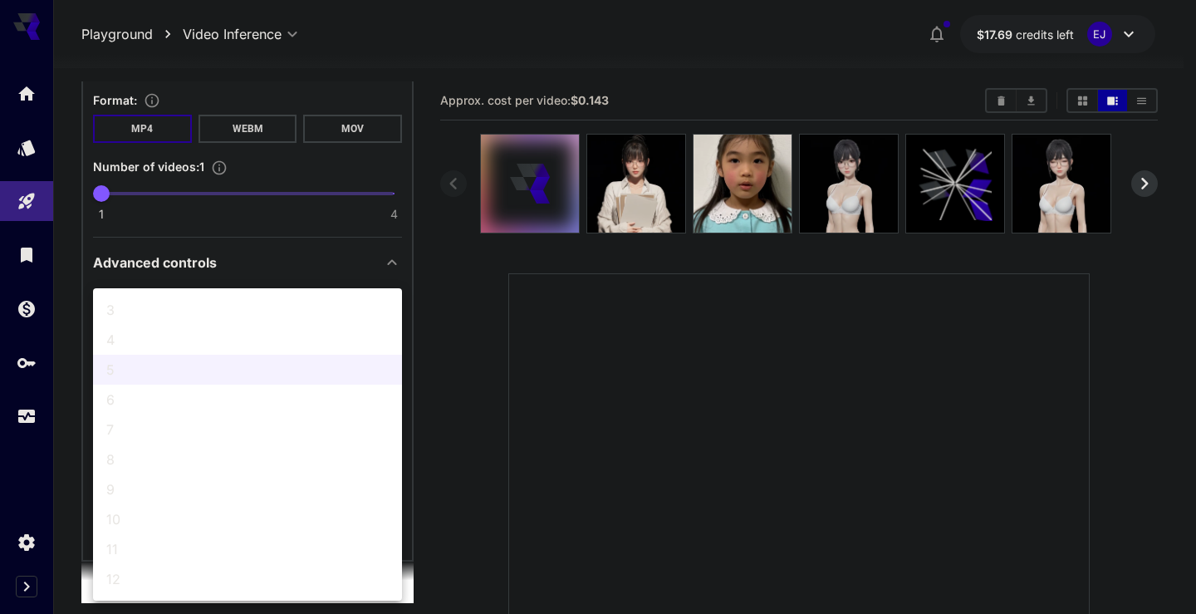
click at [109, 518] on span "10" at bounding box center [247, 519] width 282 height 20
type input "**"
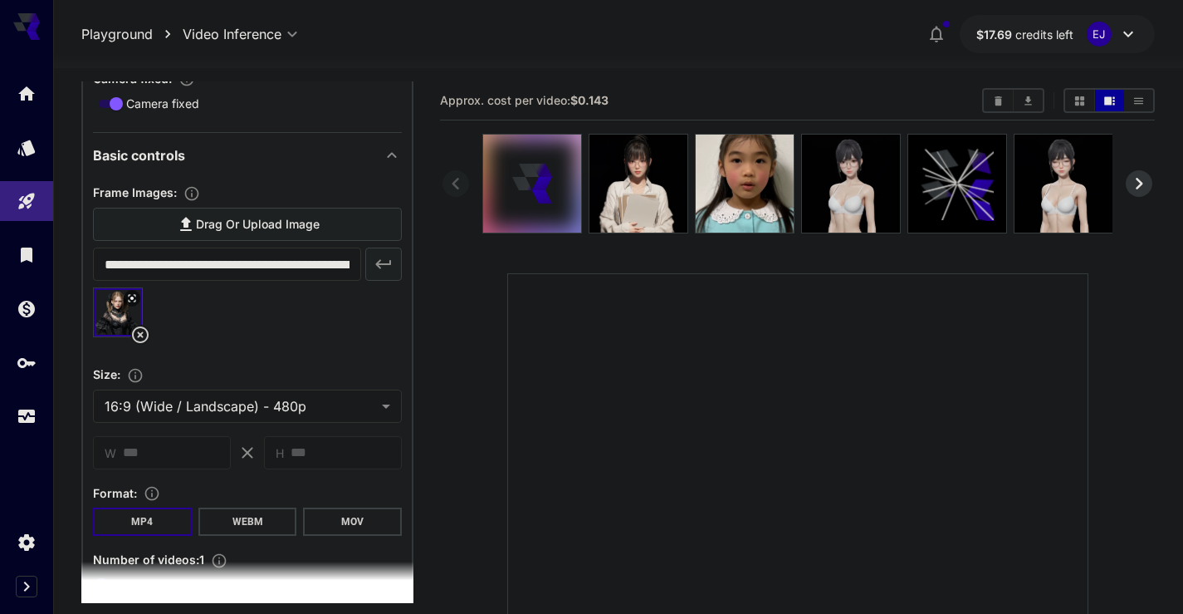
scroll to position [365, 0]
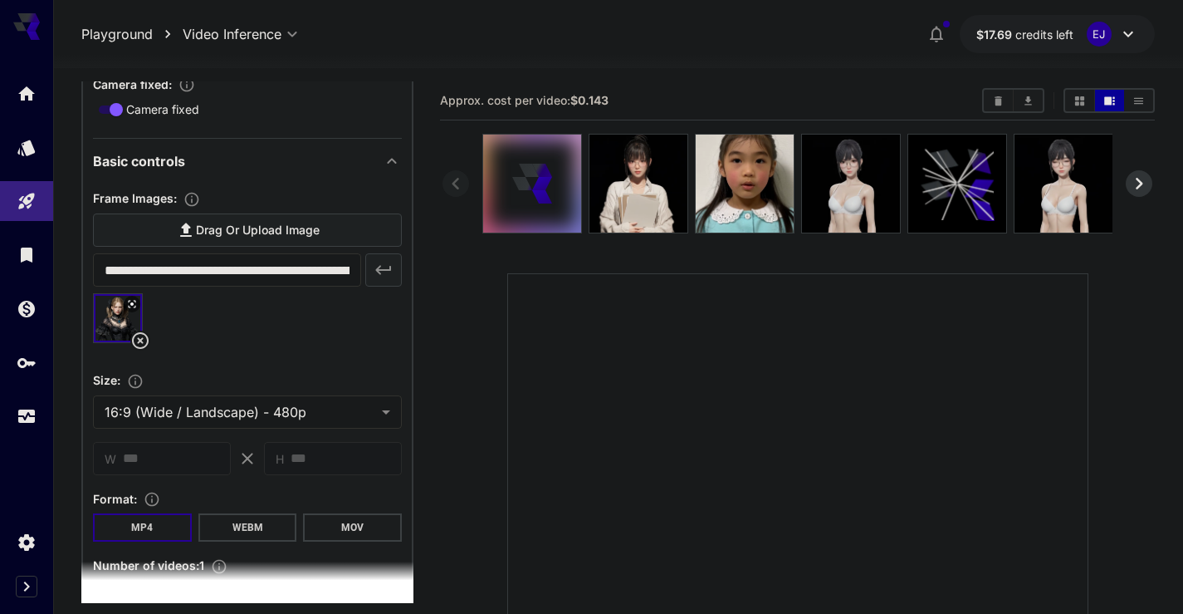
click at [409, 303] on div "**********" at bounding box center [247, 490] width 332 height 940
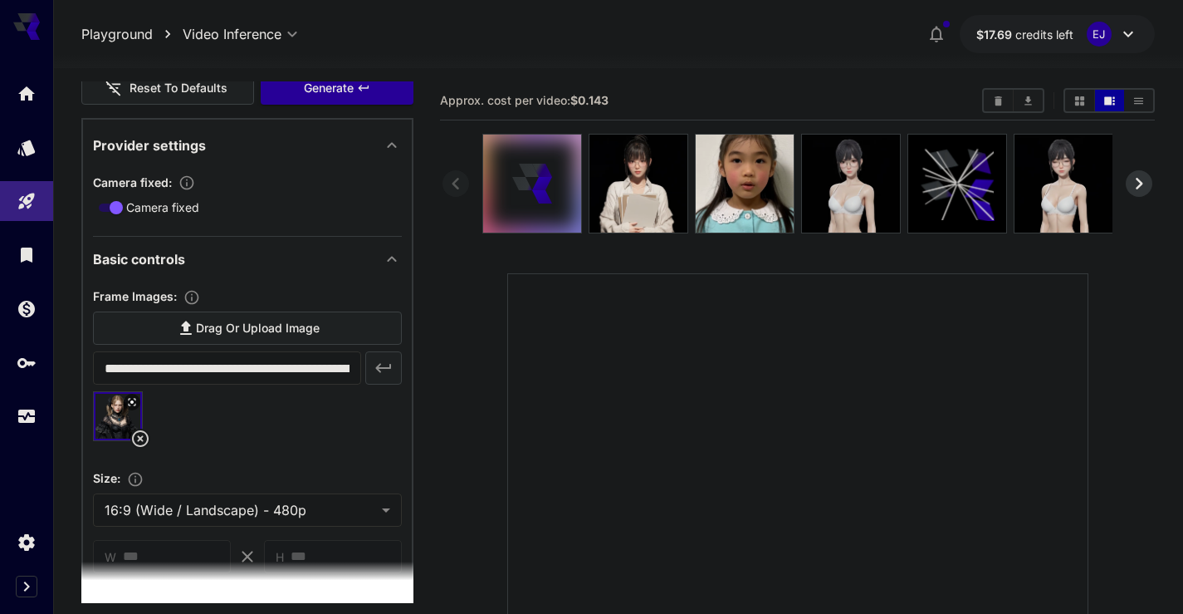
scroll to position [0, 0]
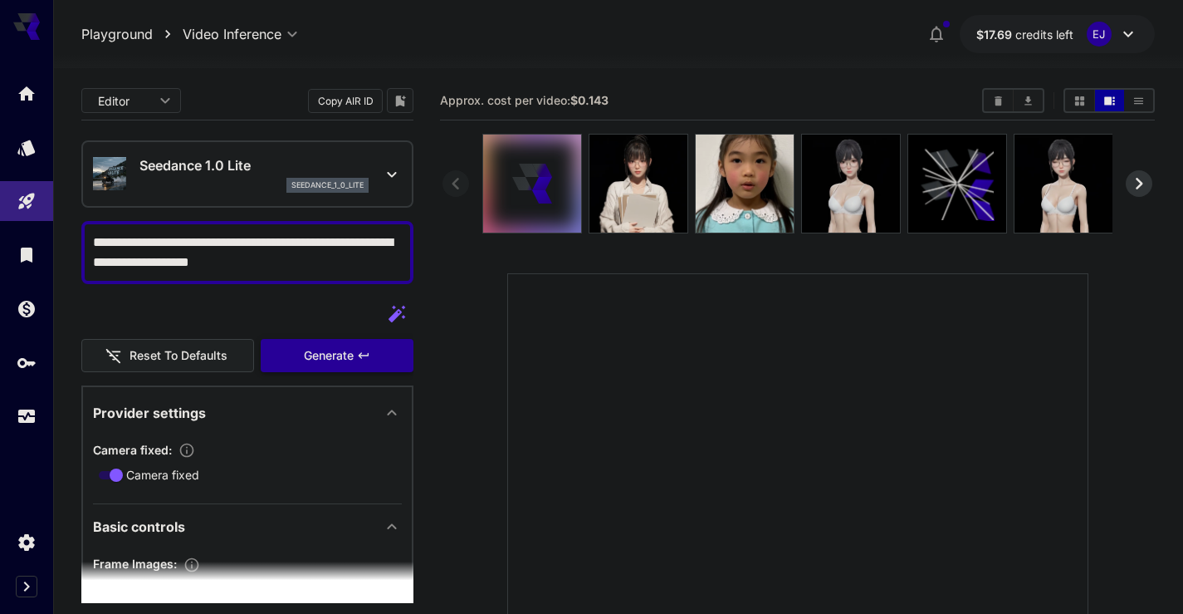
click at [345, 344] on div "Generate" at bounding box center [337, 356] width 153 height 34
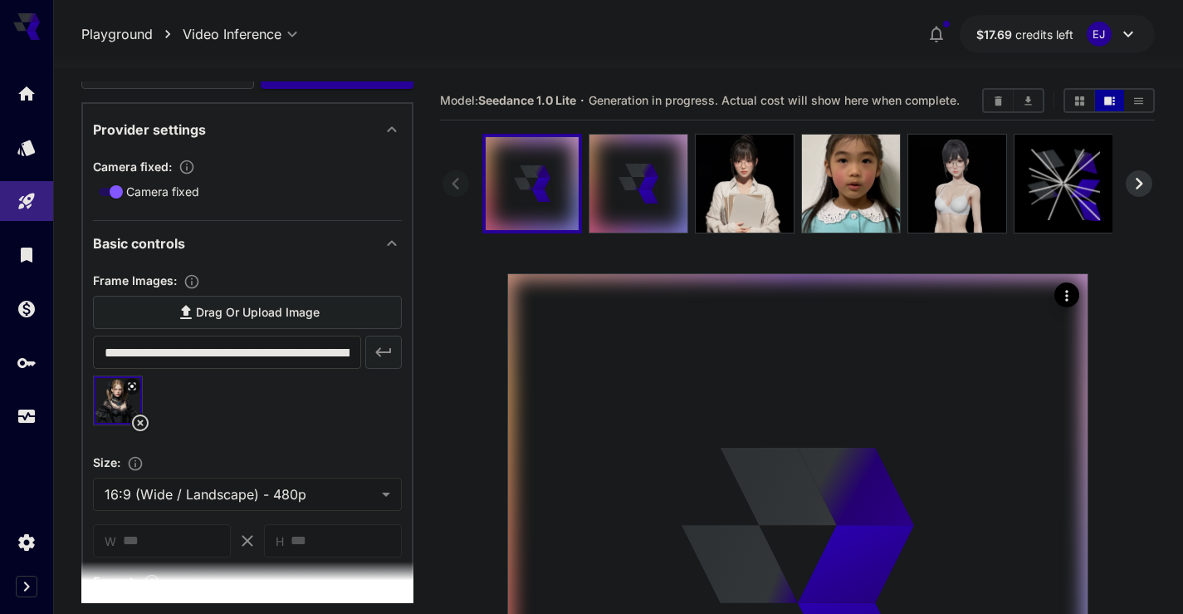
scroll to position [299, 0]
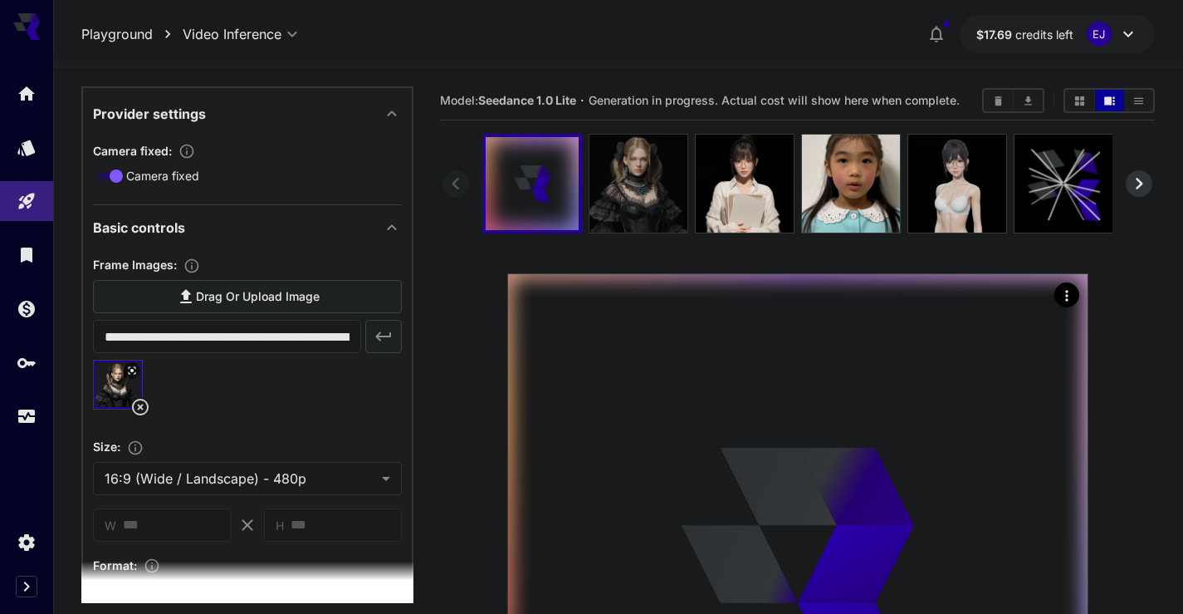
click at [590, 174] on img at bounding box center [639, 184] width 98 height 98
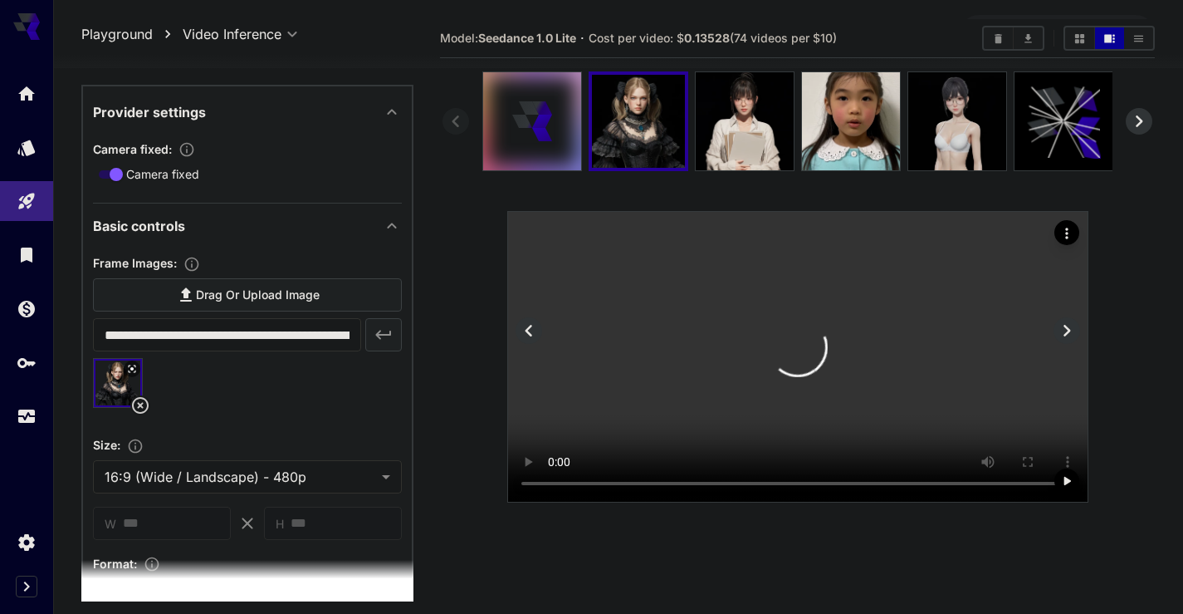
scroll to position [131, 0]
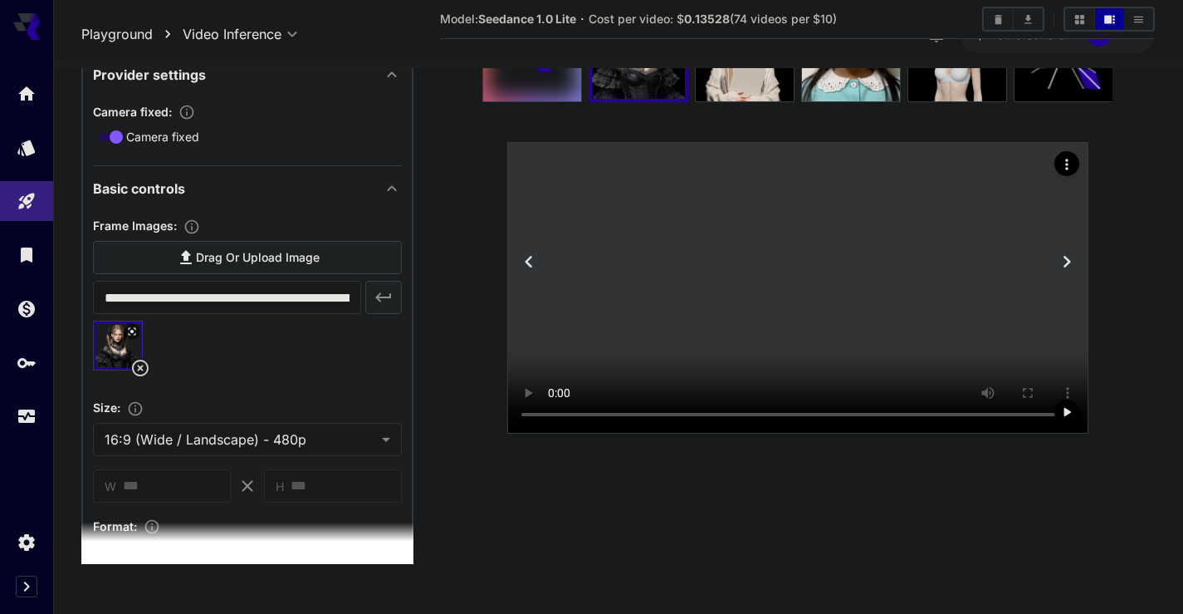
click at [806, 327] on video at bounding box center [798, 288] width 580 height 290
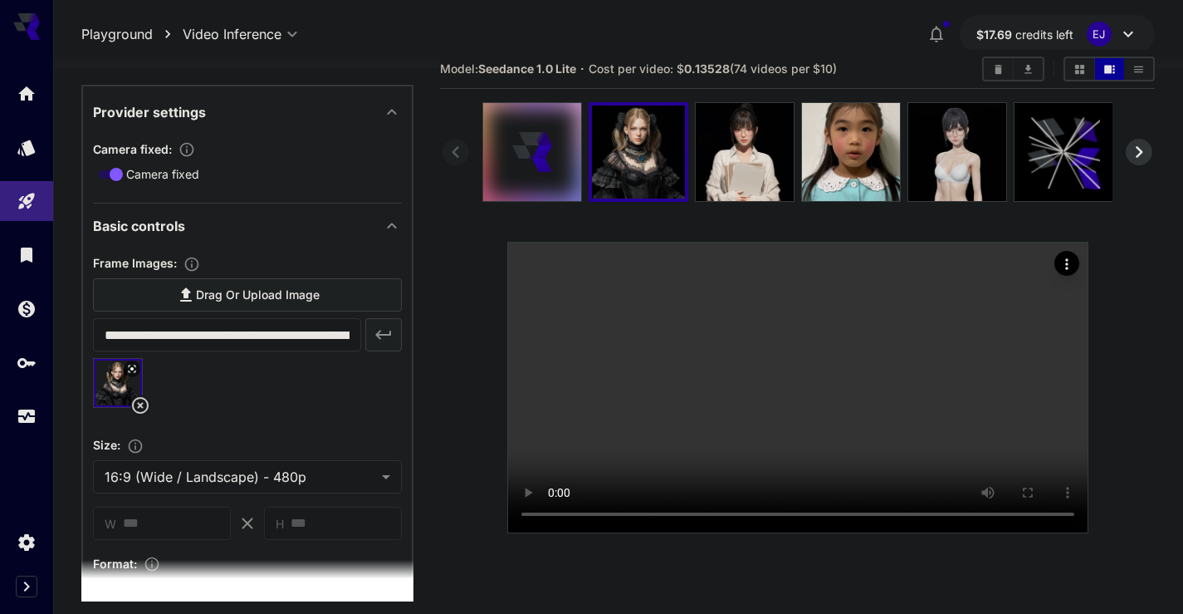
click at [138, 400] on icon at bounding box center [140, 405] width 20 height 20
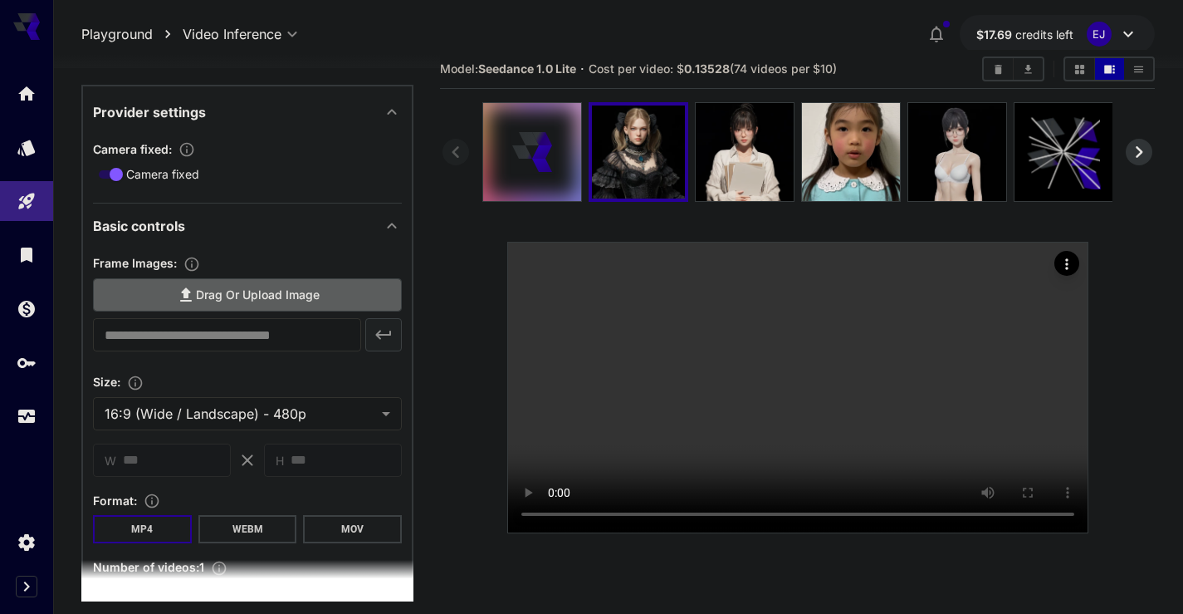
click at [192, 311] on label "Drag or upload image" at bounding box center [247, 295] width 309 height 34
click at [0, 0] on input "Drag or upload image" at bounding box center [0, 0] width 0 height 0
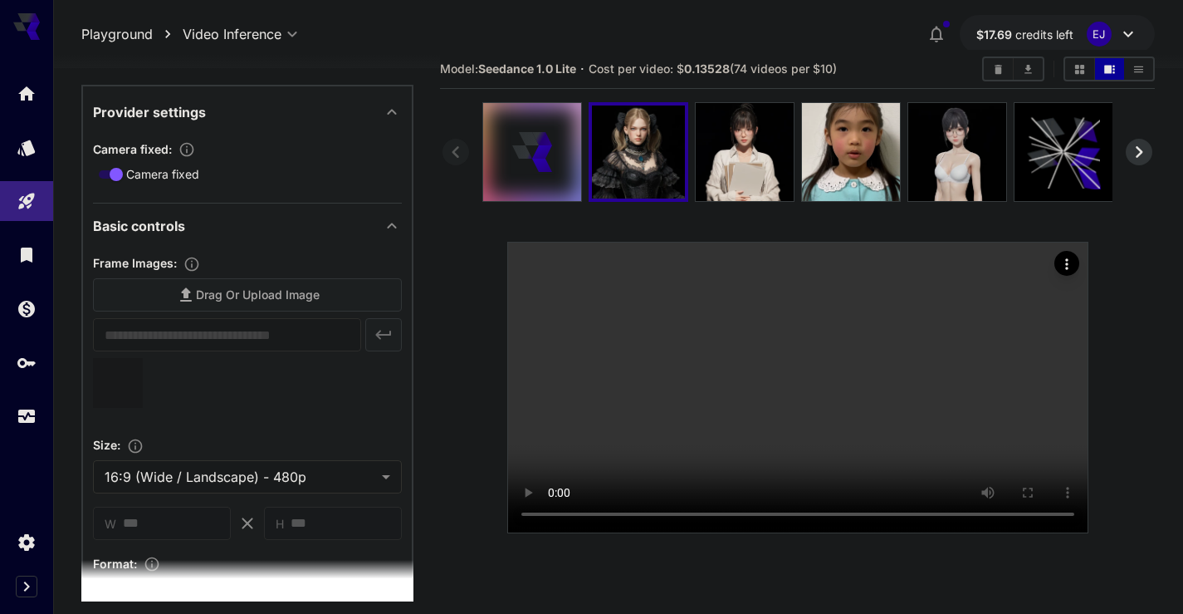
type input "**********"
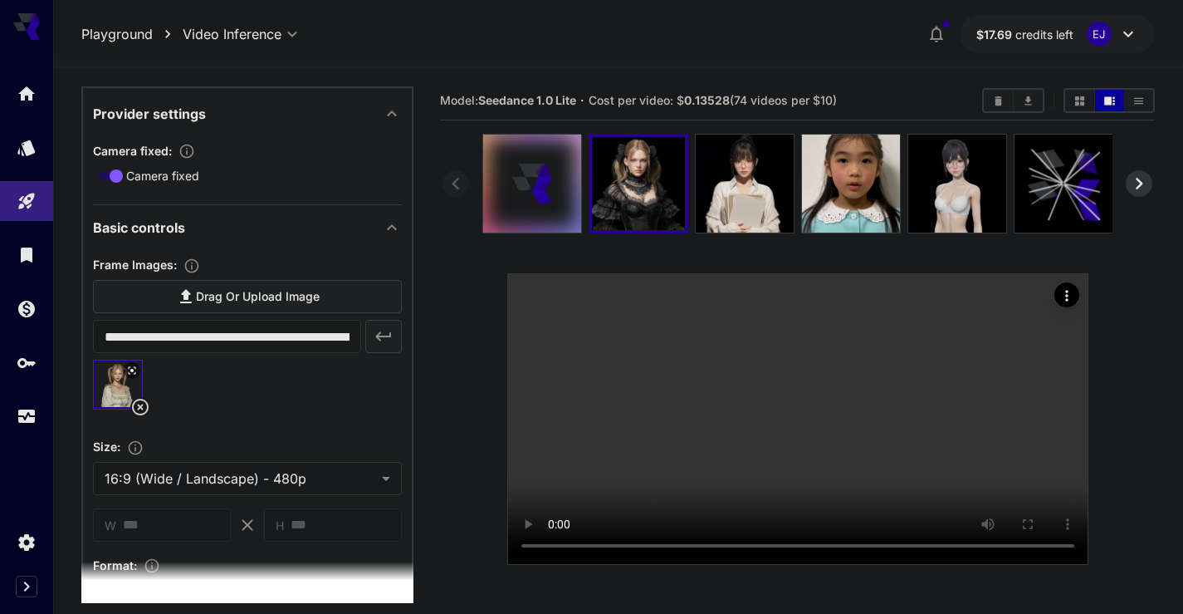
scroll to position [100, 0]
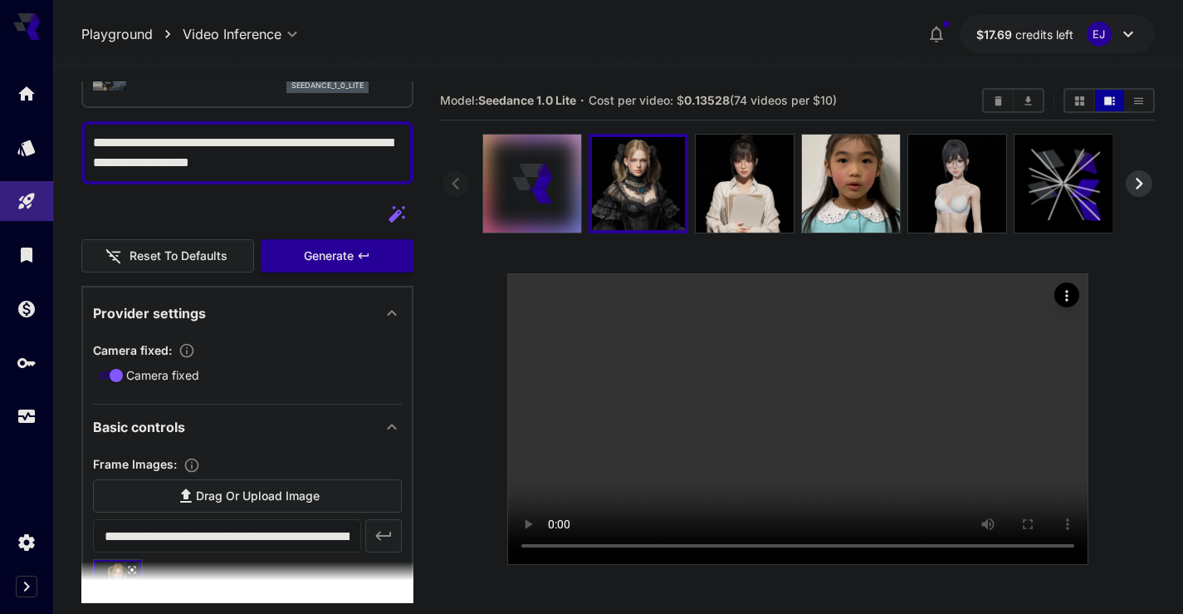
click at [306, 259] on div "Generate" at bounding box center [337, 256] width 153 height 34
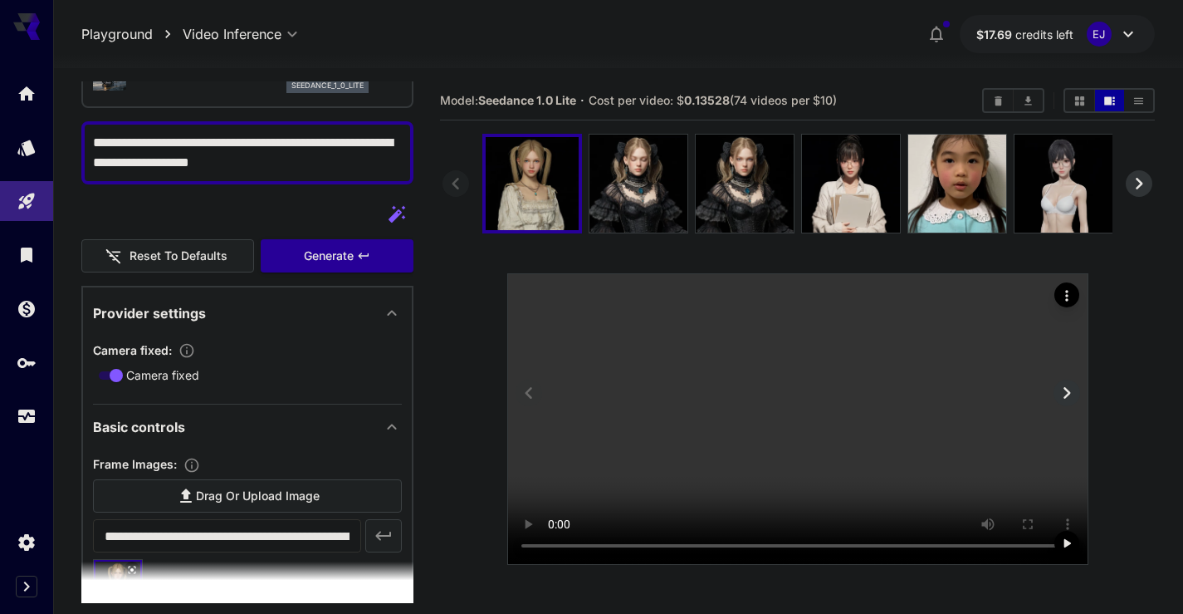
click at [683, 445] on video at bounding box center [798, 419] width 580 height 290
click at [629, 198] on img at bounding box center [639, 184] width 98 height 98
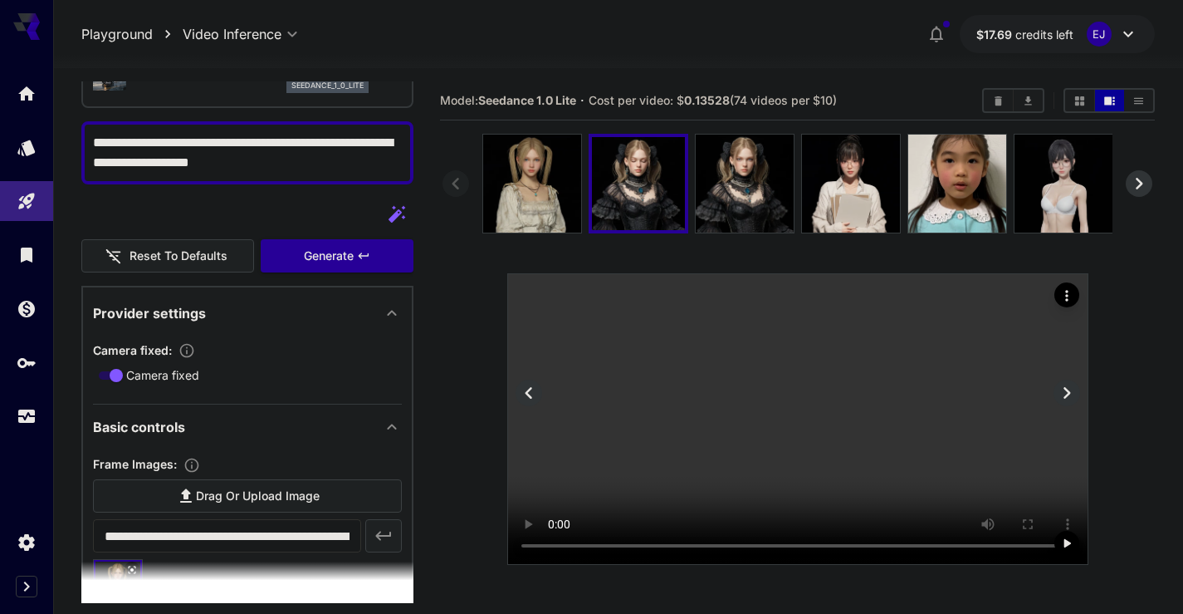
click at [815, 448] on video at bounding box center [798, 419] width 580 height 290
click at [687, 512] on video at bounding box center [798, 419] width 580 height 290
click at [709, 199] on img at bounding box center [745, 184] width 98 height 98
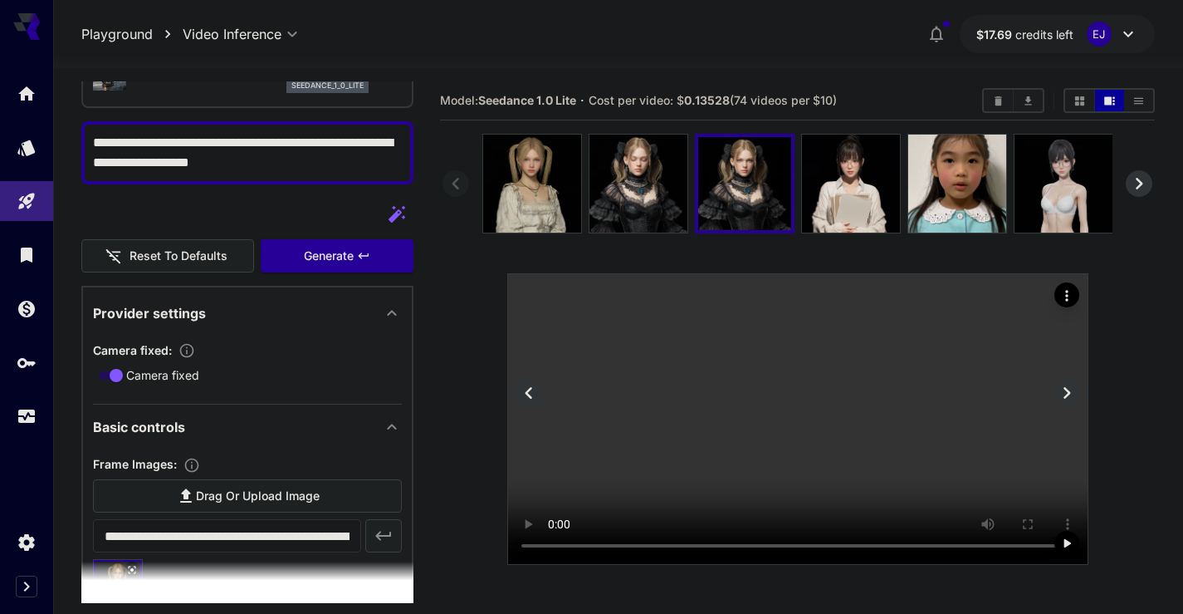
click at [805, 432] on video at bounding box center [798, 419] width 580 height 290
click at [651, 198] on img at bounding box center [639, 184] width 98 height 98
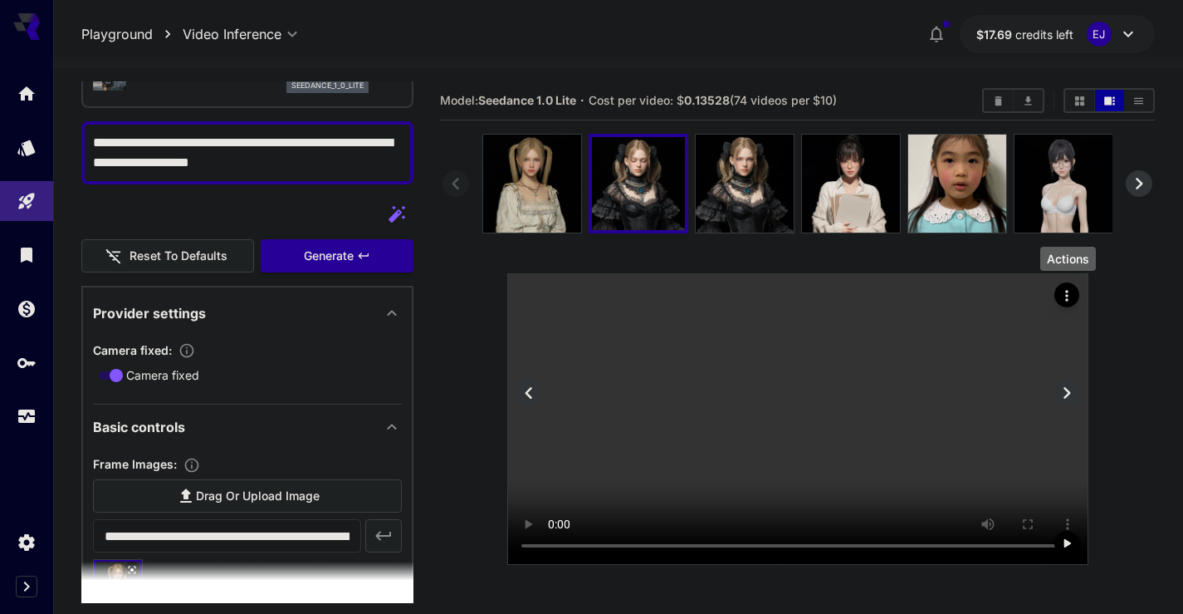
click at [1067, 287] on icon "Actions" at bounding box center [1067, 295] width 17 height 17
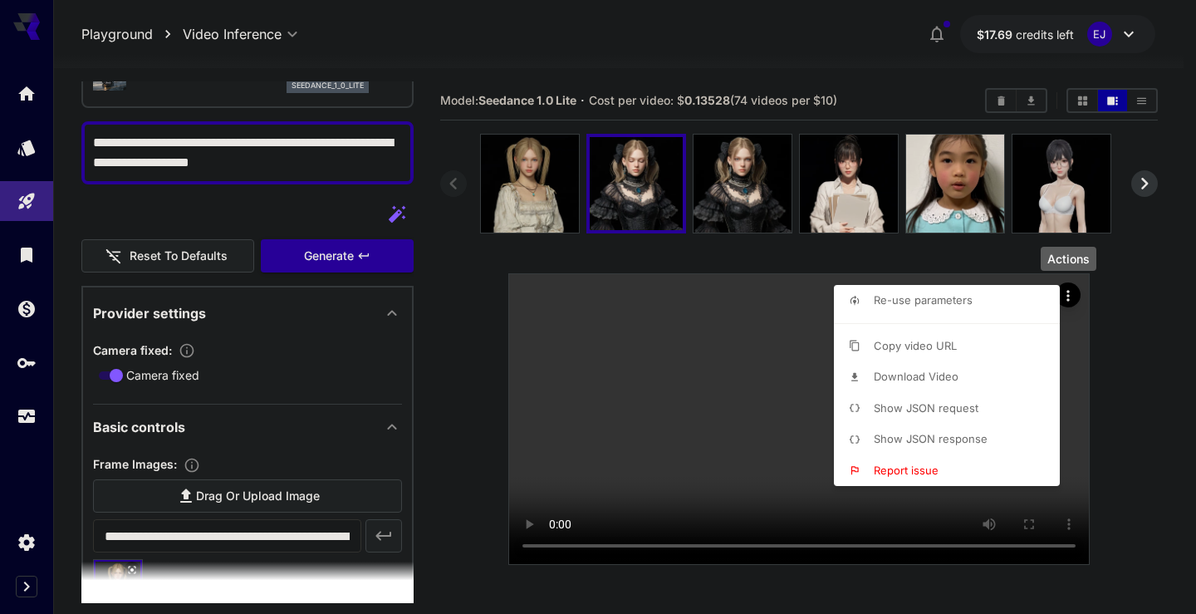
click at [874, 374] on span "Download Video" at bounding box center [916, 376] width 85 height 13
click at [523, 203] on div at bounding box center [598, 307] width 1196 height 614
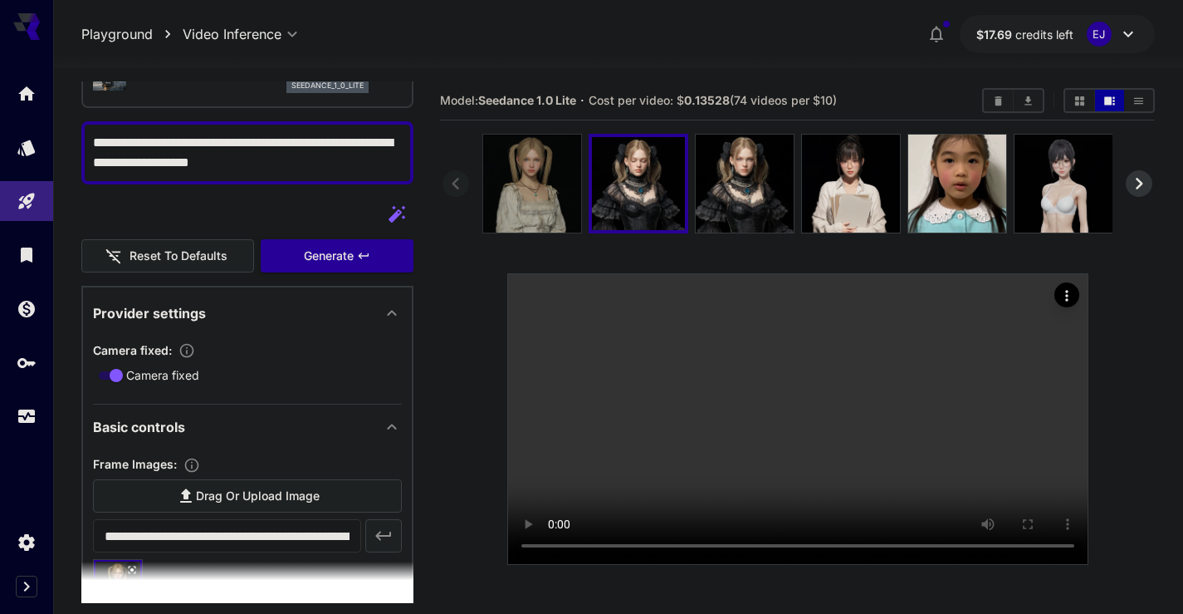
click at [541, 208] on img at bounding box center [532, 184] width 98 height 98
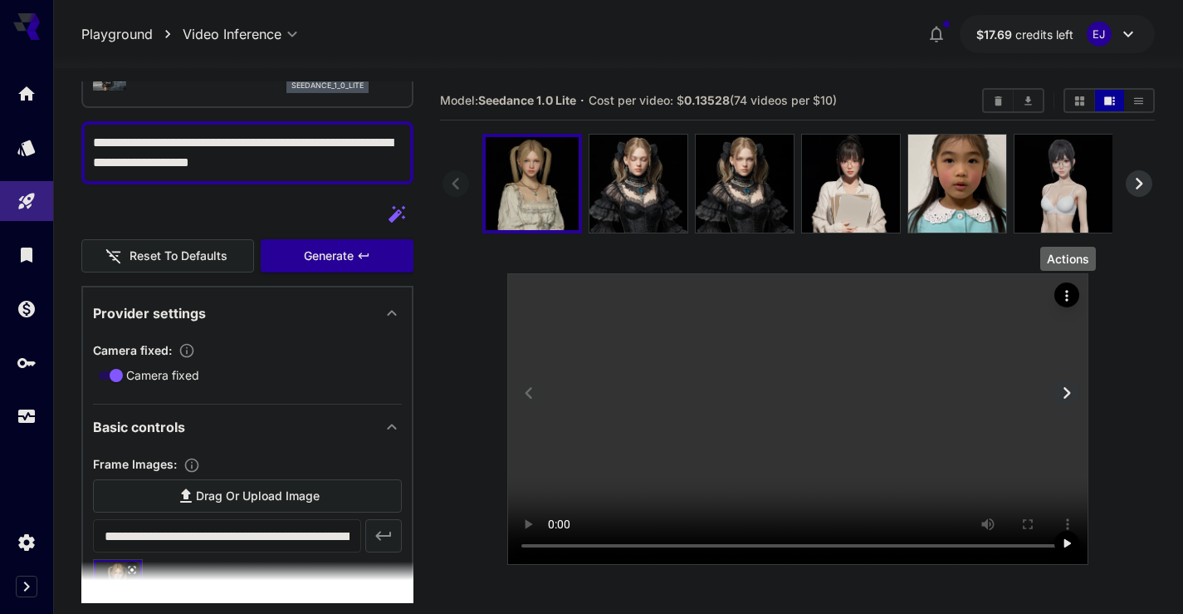
click at [1070, 301] on icon "Actions" at bounding box center [1067, 295] width 17 height 17
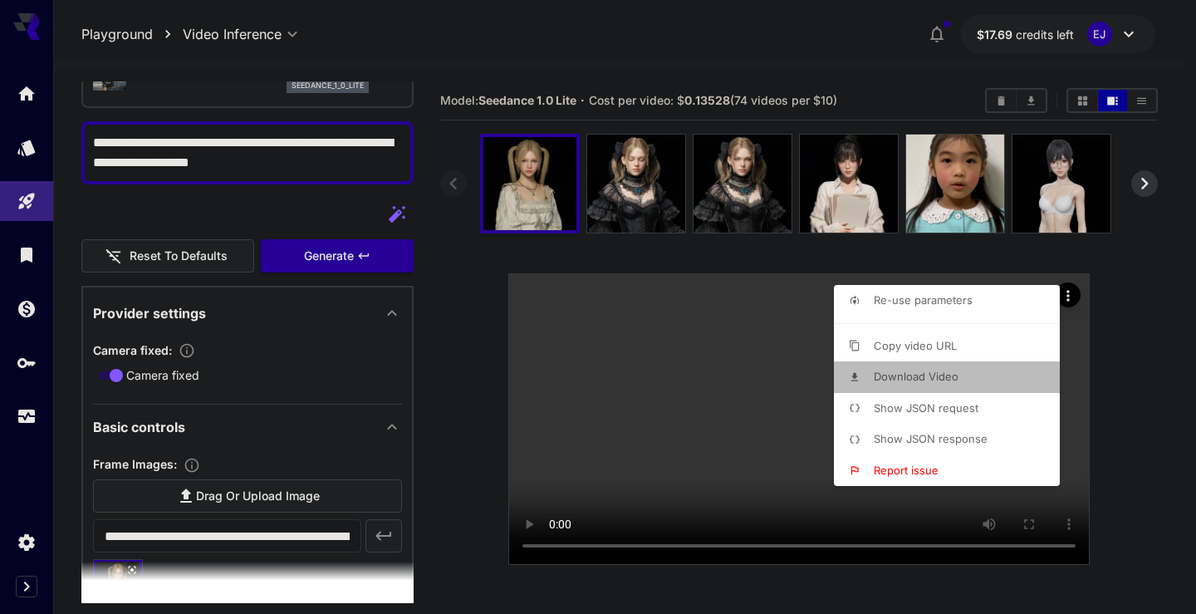
click at [915, 377] on span "Download Video" at bounding box center [916, 376] width 85 height 13
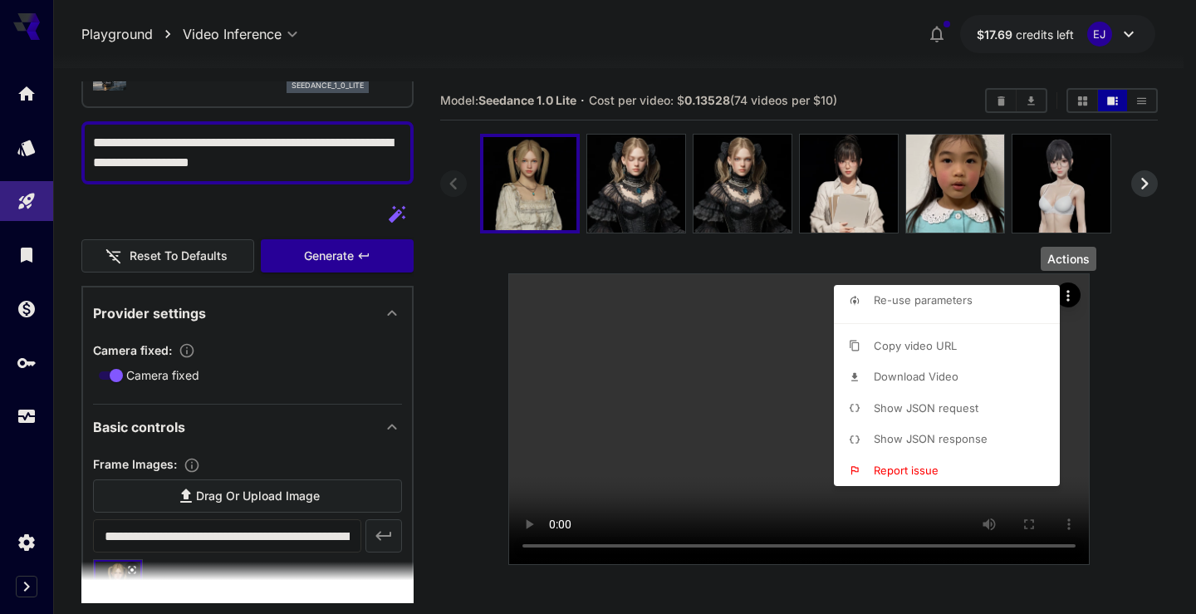
click at [81, 497] on div at bounding box center [598, 307] width 1196 height 614
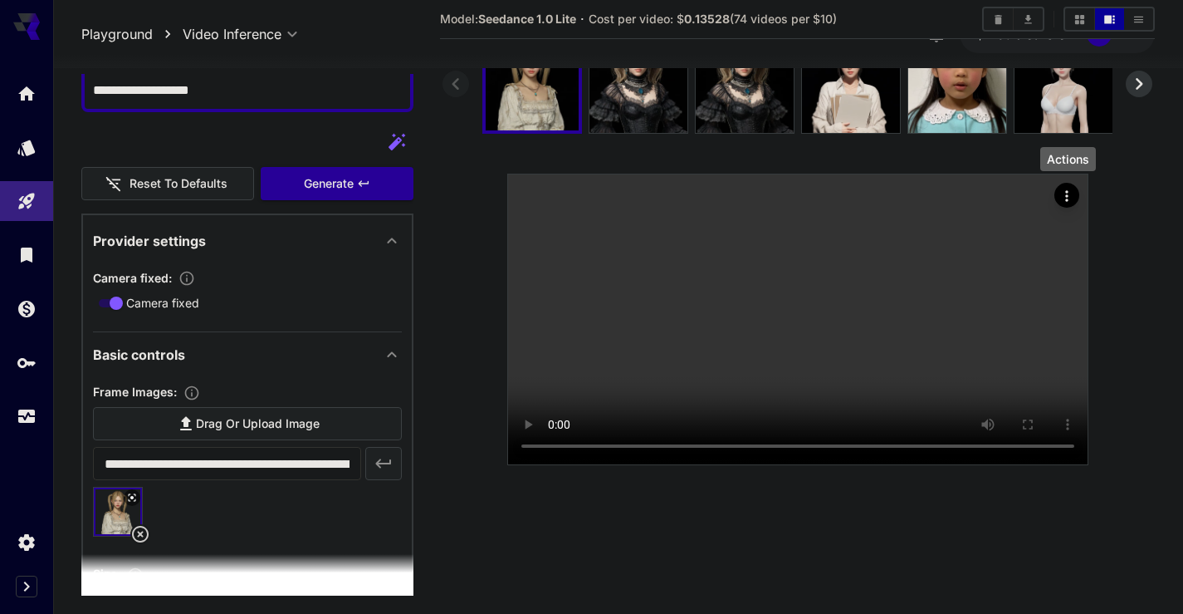
scroll to position [199, 0]
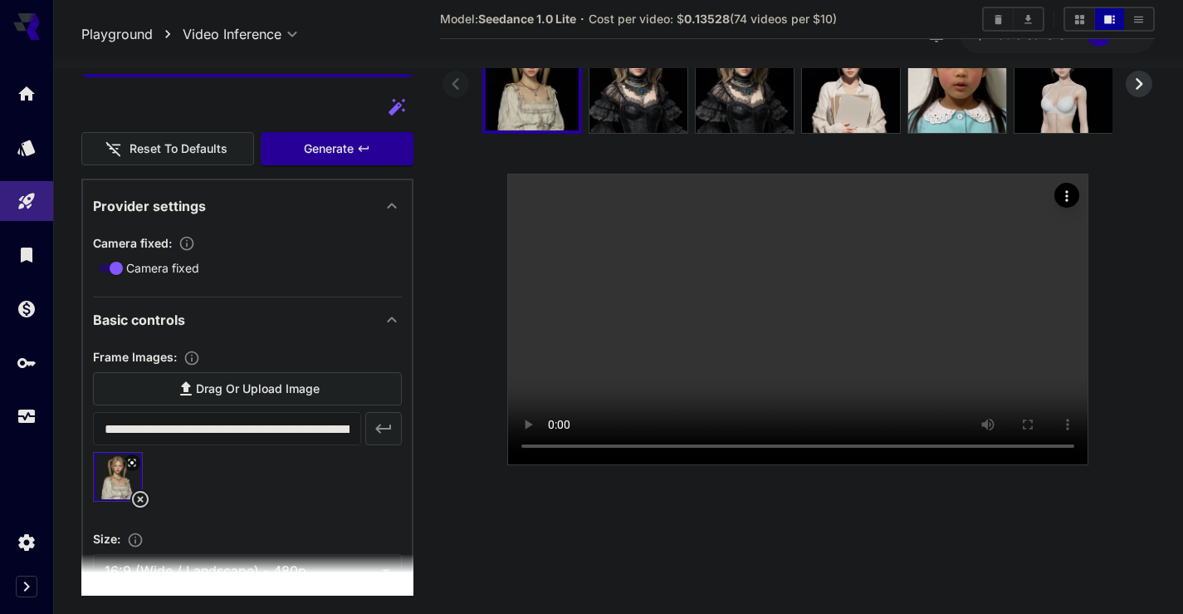
click at [135, 500] on icon at bounding box center [140, 499] width 20 height 20
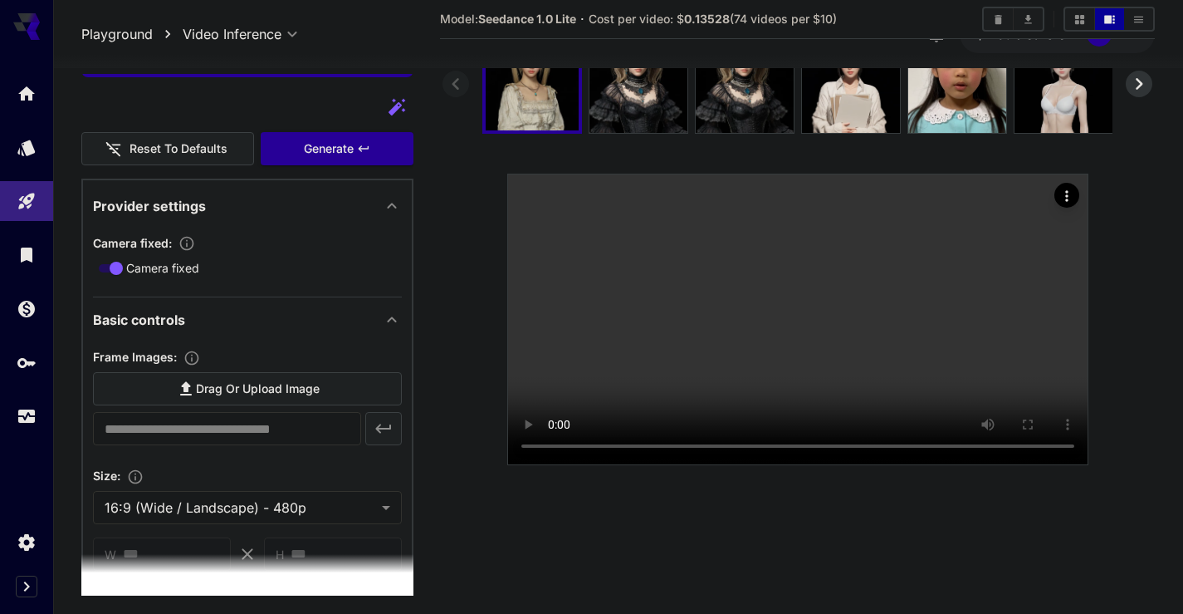
click at [184, 398] on icon at bounding box center [186, 389] width 20 height 20
click at [0, 0] on input "Drag or upload image" at bounding box center [0, 0] width 0 height 0
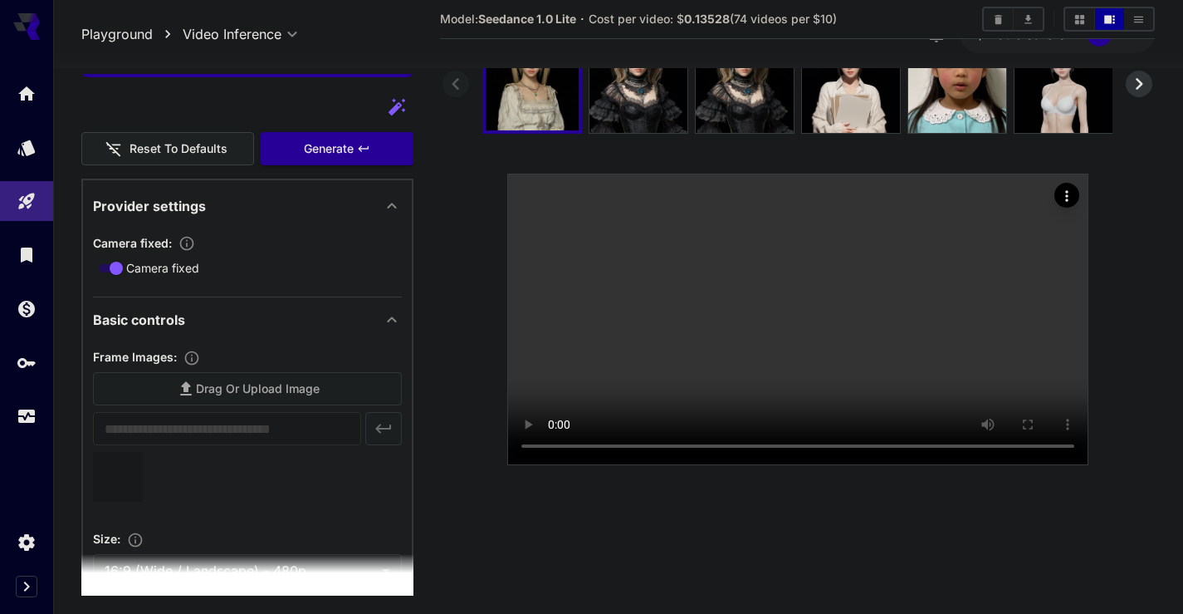
type input "**********"
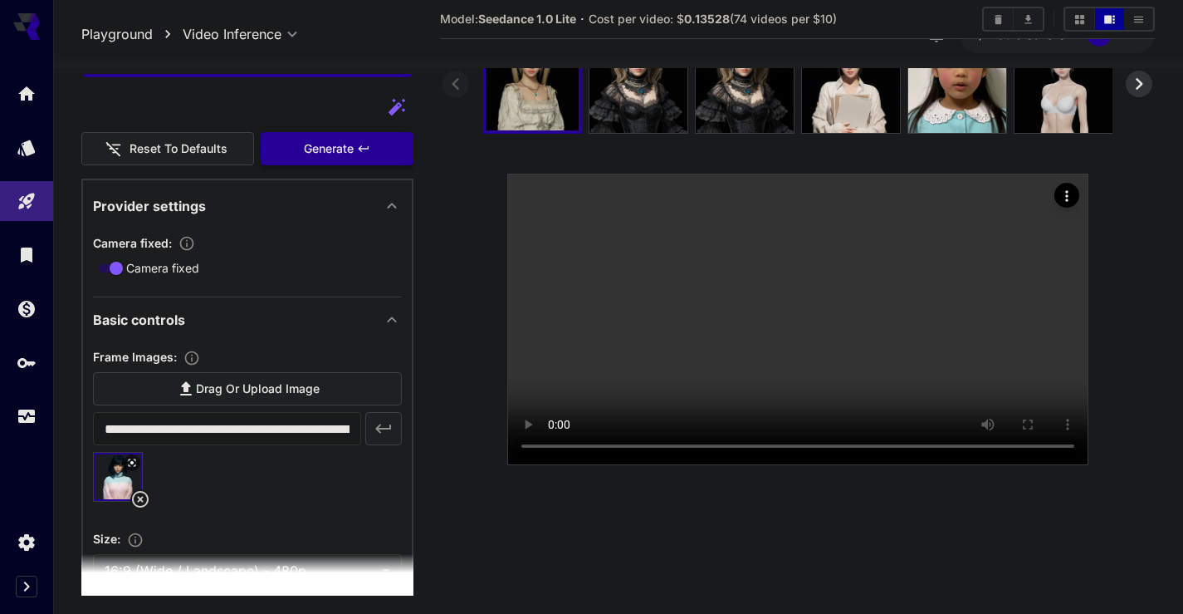
click at [335, 154] on div "Generate" at bounding box center [337, 149] width 153 height 34
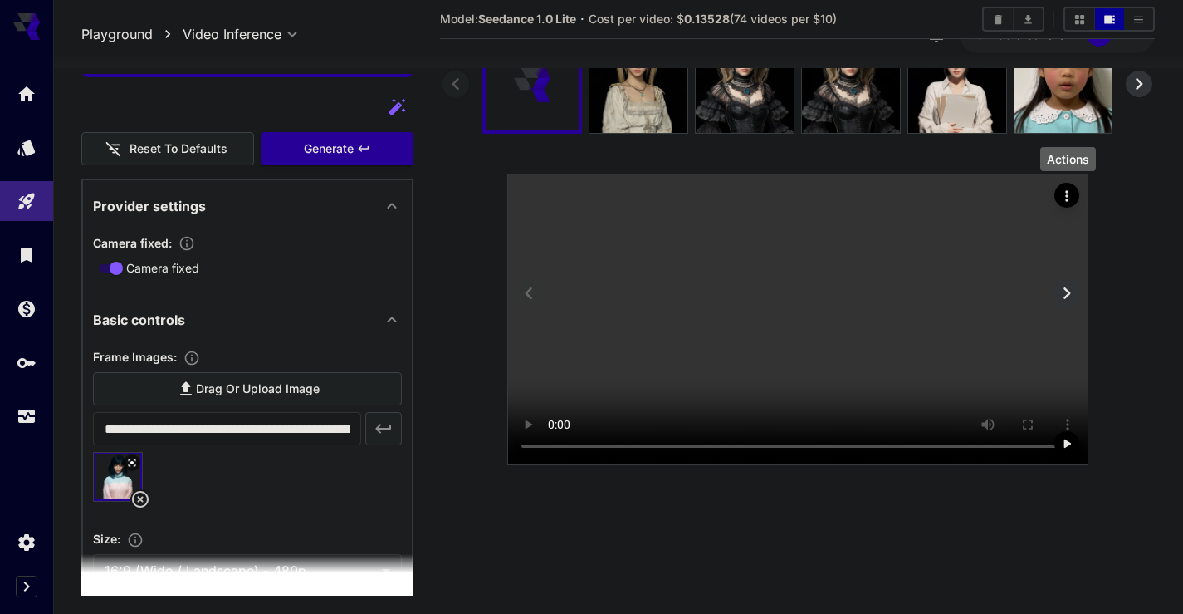
click at [1064, 188] on icon "Actions" at bounding box center [1067, 196] width 17 height 17
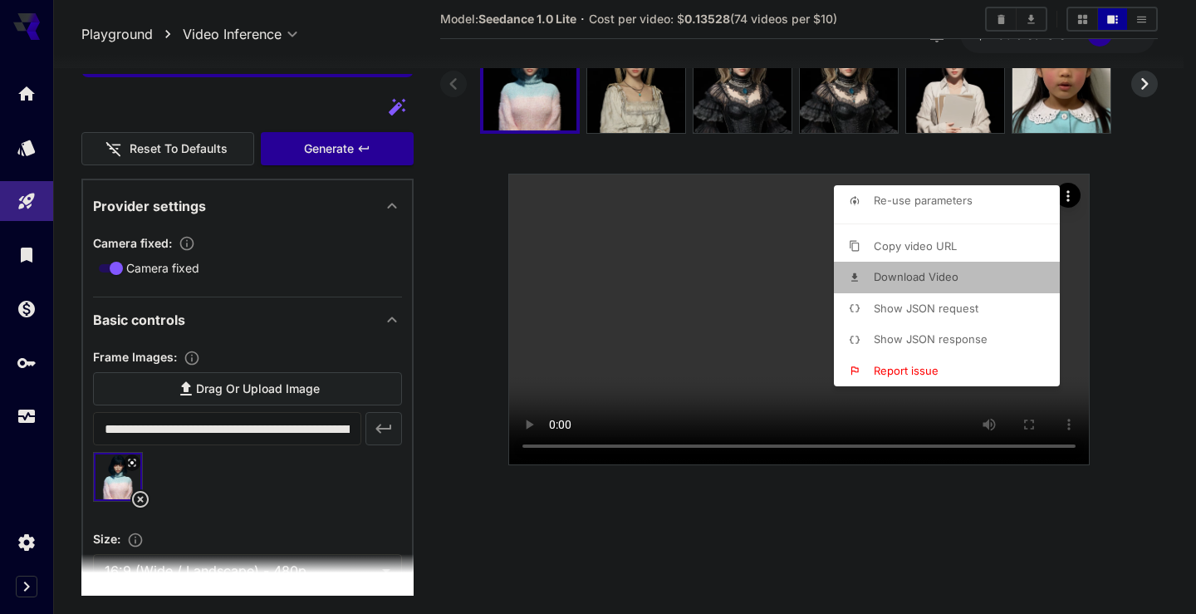
click at [954, 277] on span "Download Video" at bounding box center [916, 276] width 85 height 13
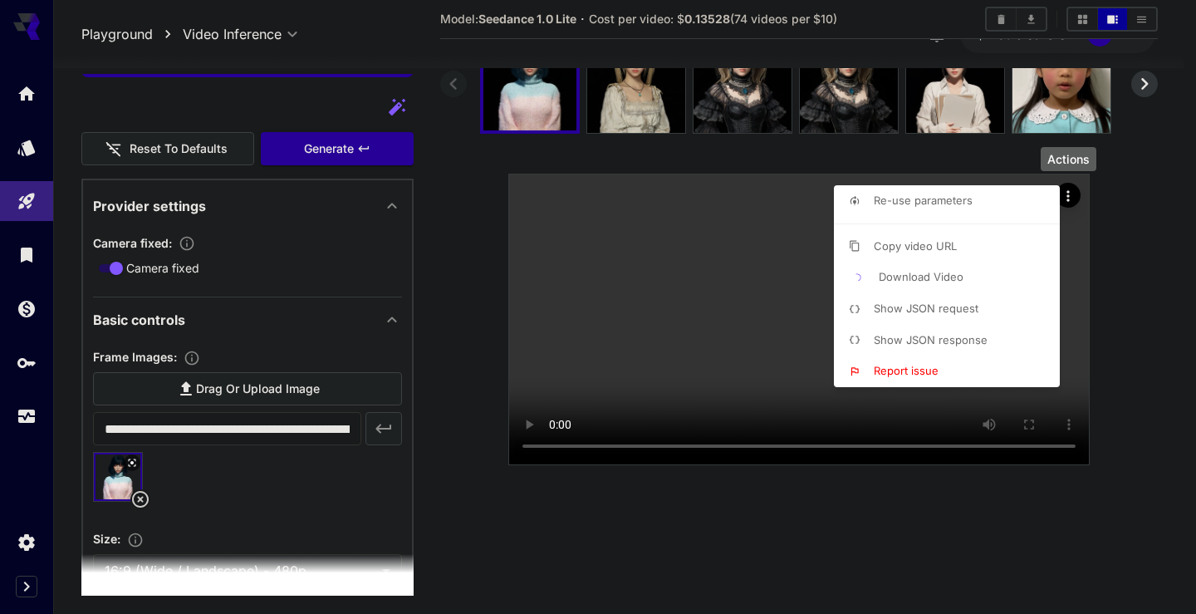
click at [713, 373] on div at bounding box center [598, 307] width 1196 height 614
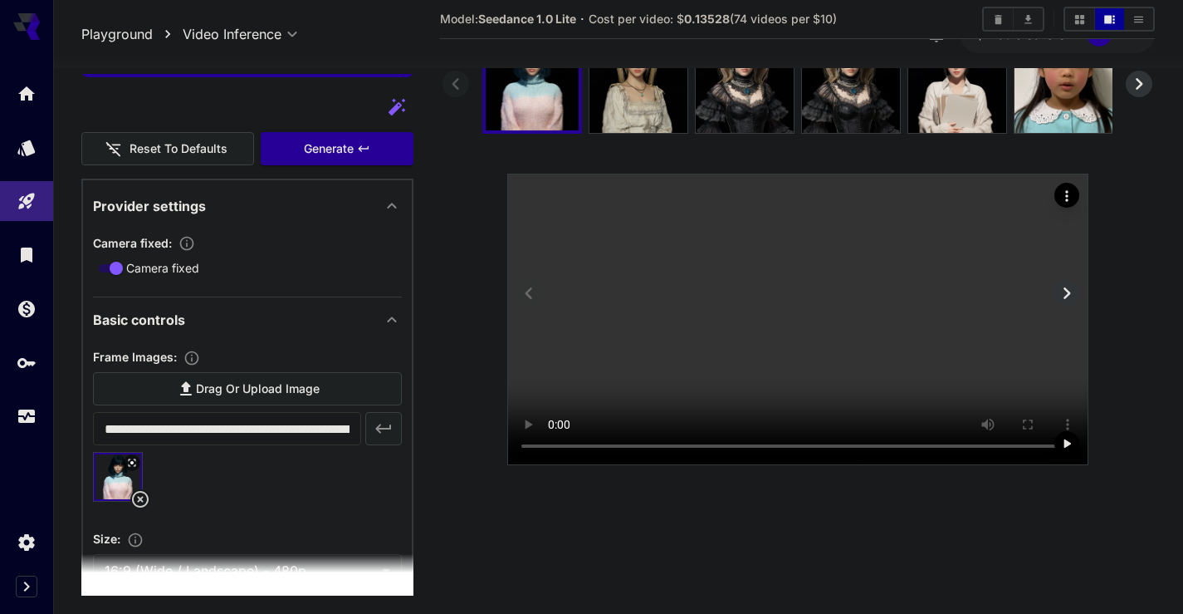
click at [701, 411] on video at bounding box center [798, 319] width 580 height 290
click at [330, 138] on div "Generate" at bounding box center [337, 149] width 153 height 34
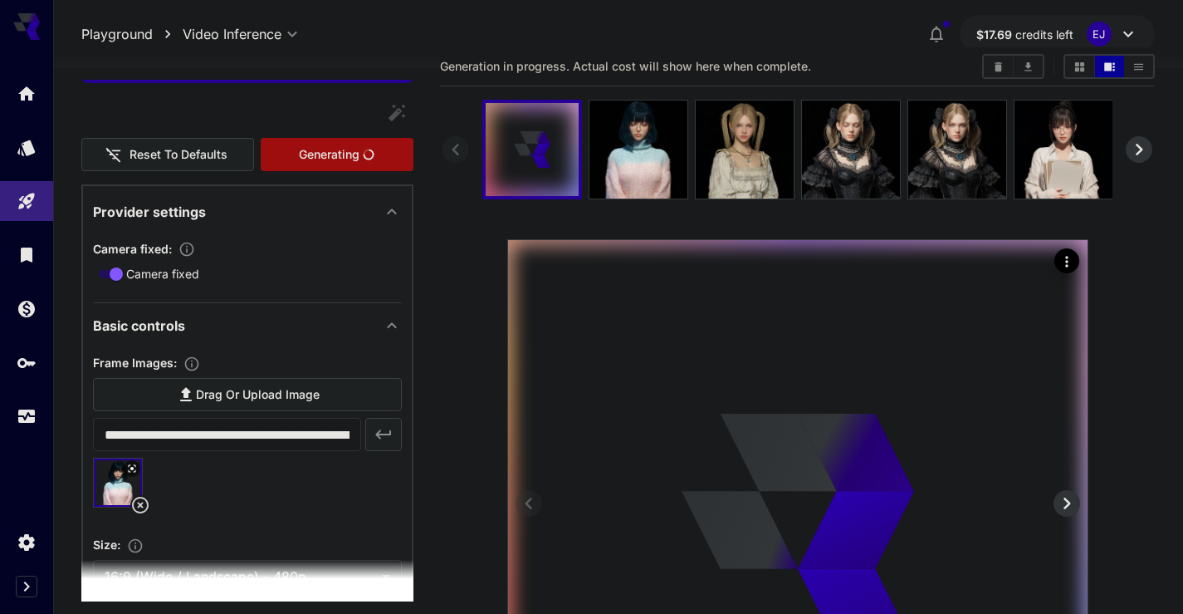
scroll to position [0, 0]
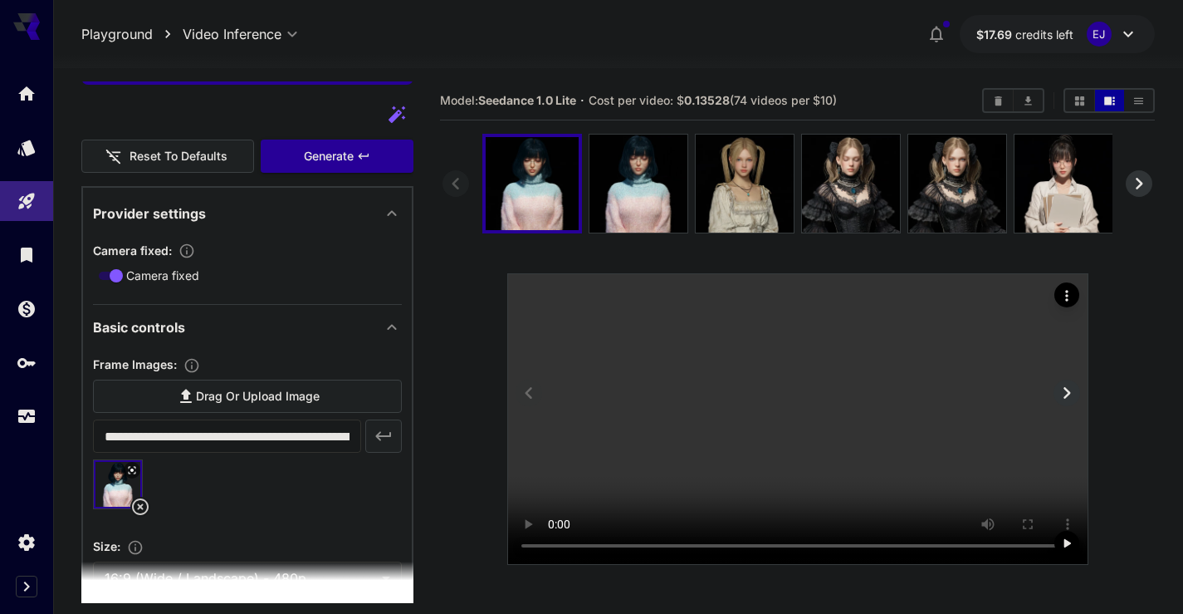
click at [726, 422] on video at bounding box center [798, 419] width 580 height 290
click at [1068, 296] on icon "Actions" at bounding box center [1066, 295] width 2 height 11
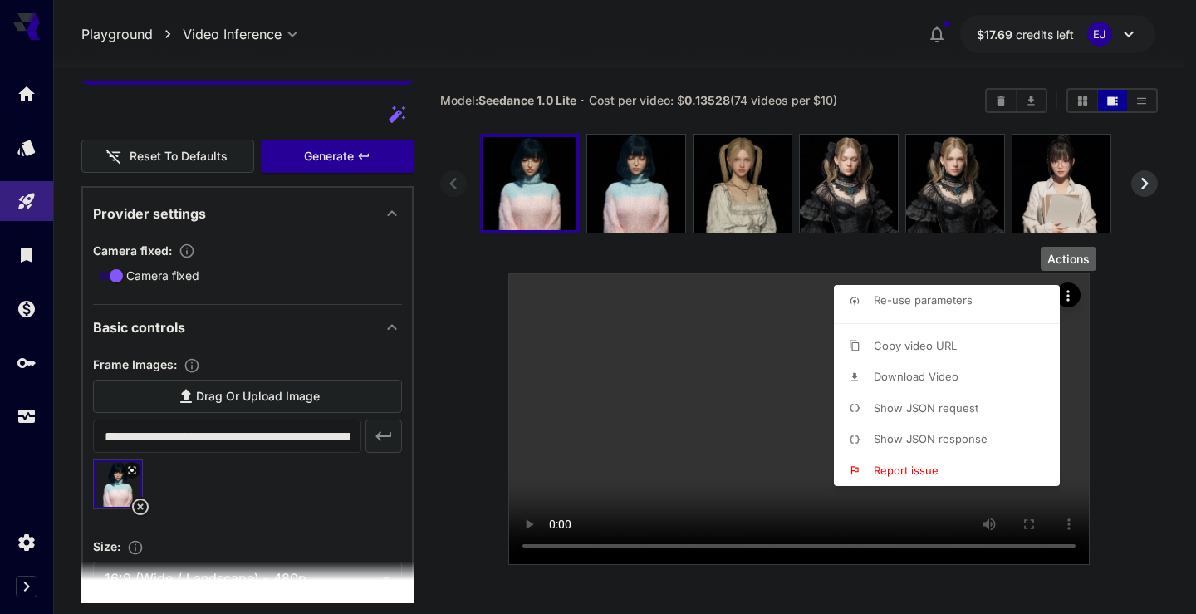
click at [880, 371] on span "Download Video" at bounding box center [916, 376] width 85 height 13
click at [144, 504] on div at bounding box center [598, 307] width 1196 height 614
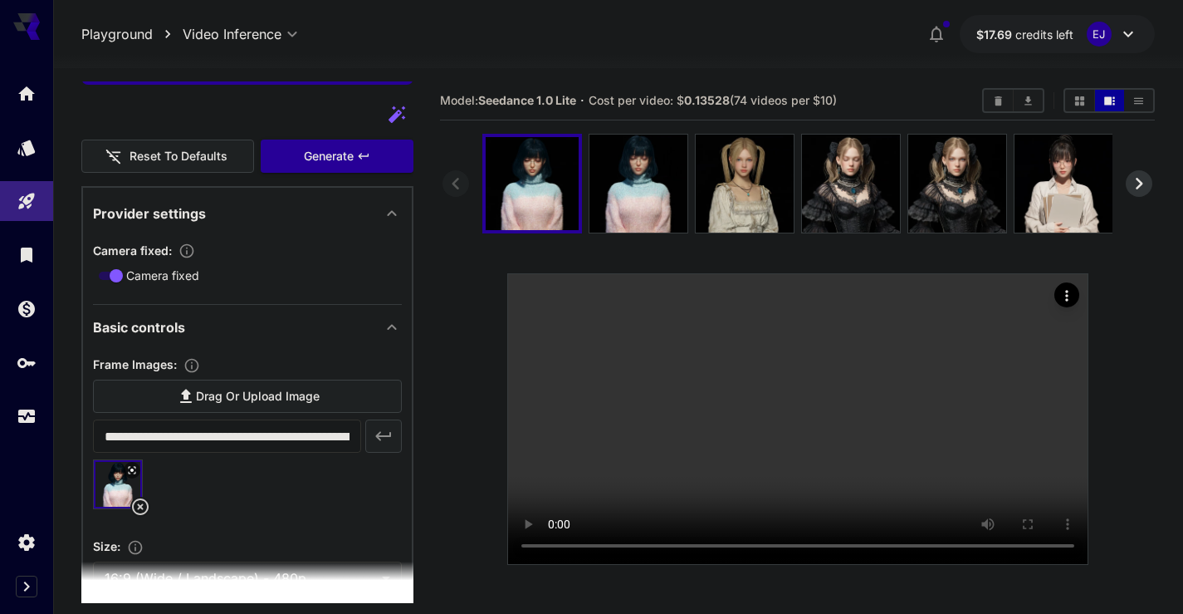
click at [144, 505] on icon at bounding box center [140, 507] width 20 height 20
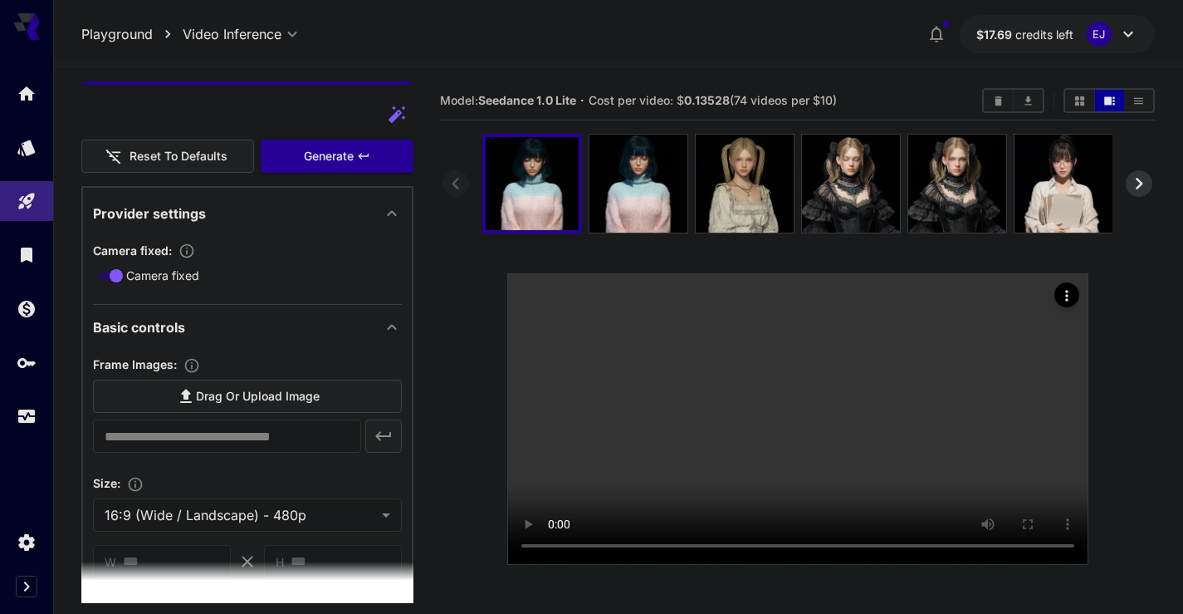
click at [195, 407] on label "Drag or upload image" at bounding box center [247, 396] width 309 height 34
click at [0, 0] on input "Drag or upload image" at bounding box center [0, 0] width 0 height 0
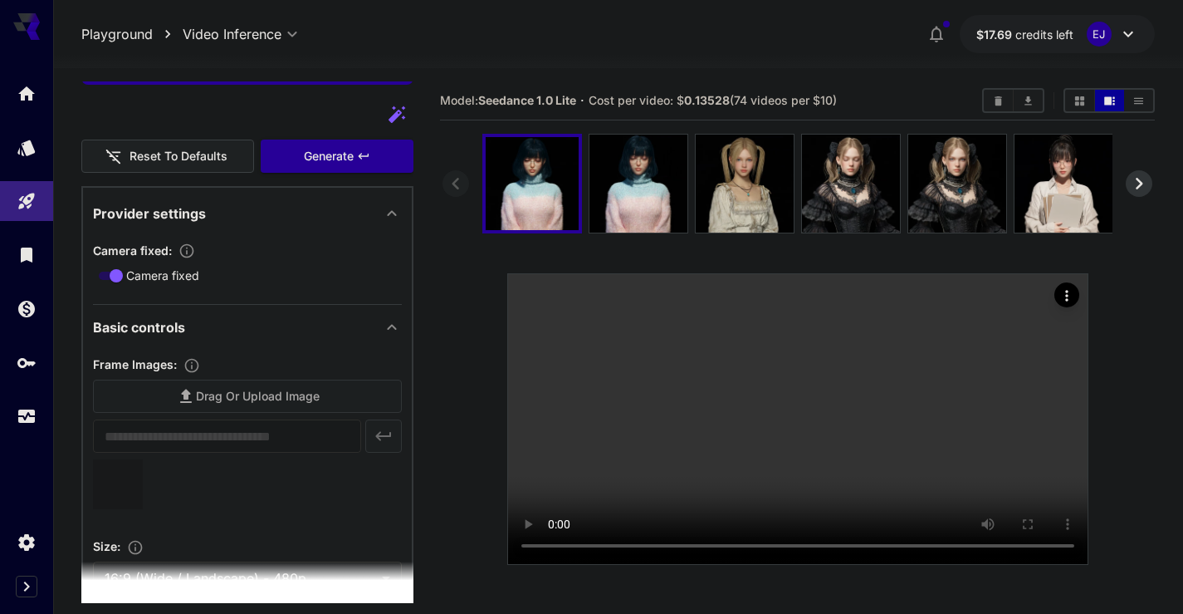
type input "**********"
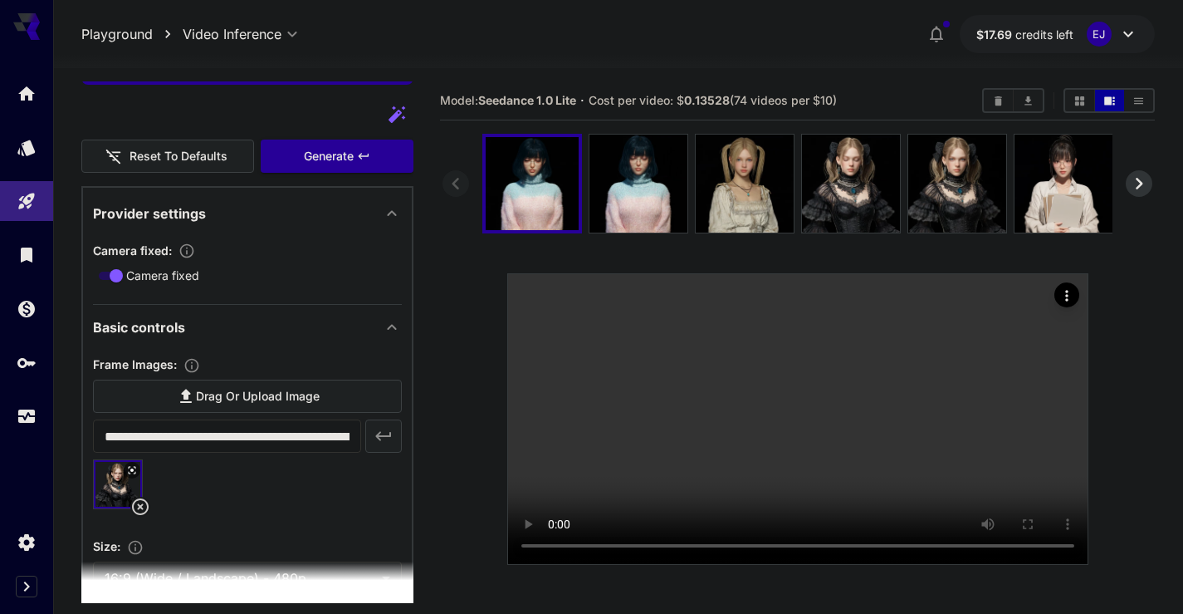
click at [435, 139] on main "**********" at bounding box center [618, 394] width 1074 height 627
click at [385, 164] on div "Generate" at bounding box center [337, 156] width 153 height 34
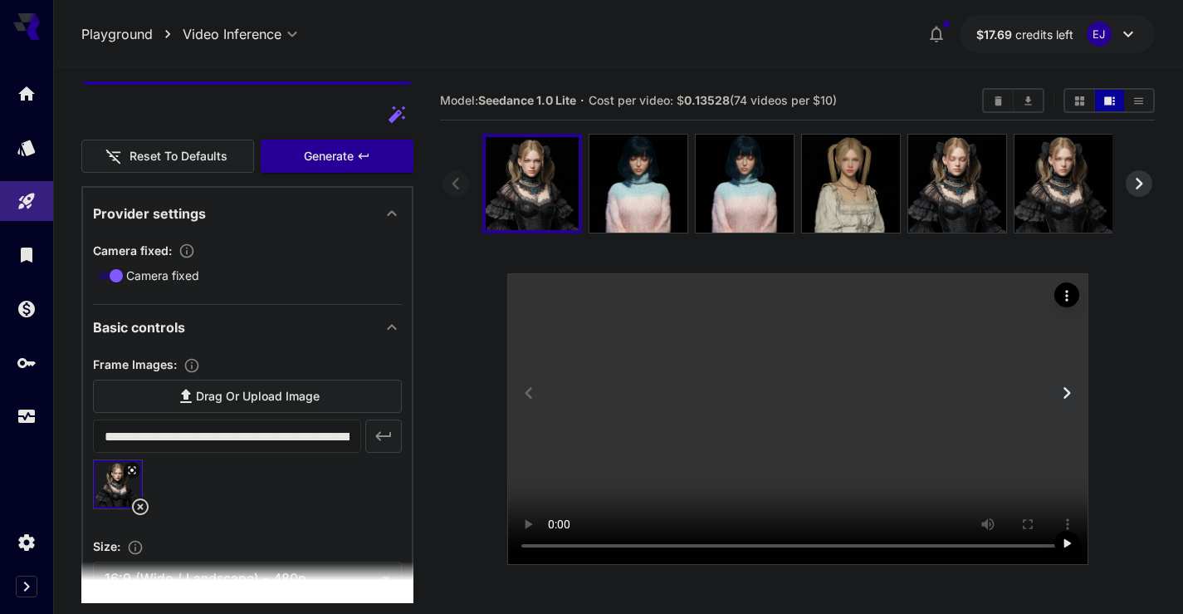
click at [629, 379] on video at bounding box center [798, 419] width 580 height 290
click at [1068, 290] on icon "Actions" at bounding box center [1067, 295] width 17 height 17
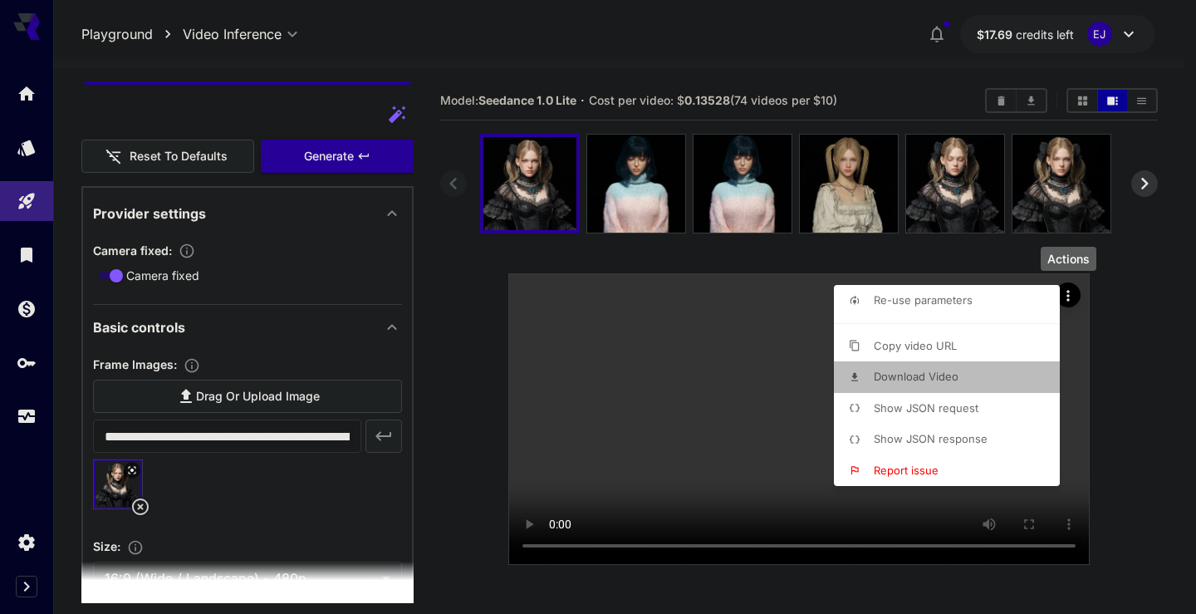
click at [951, 374] on span "Download Video" at bounding box center [916, 376] width 85 height 13
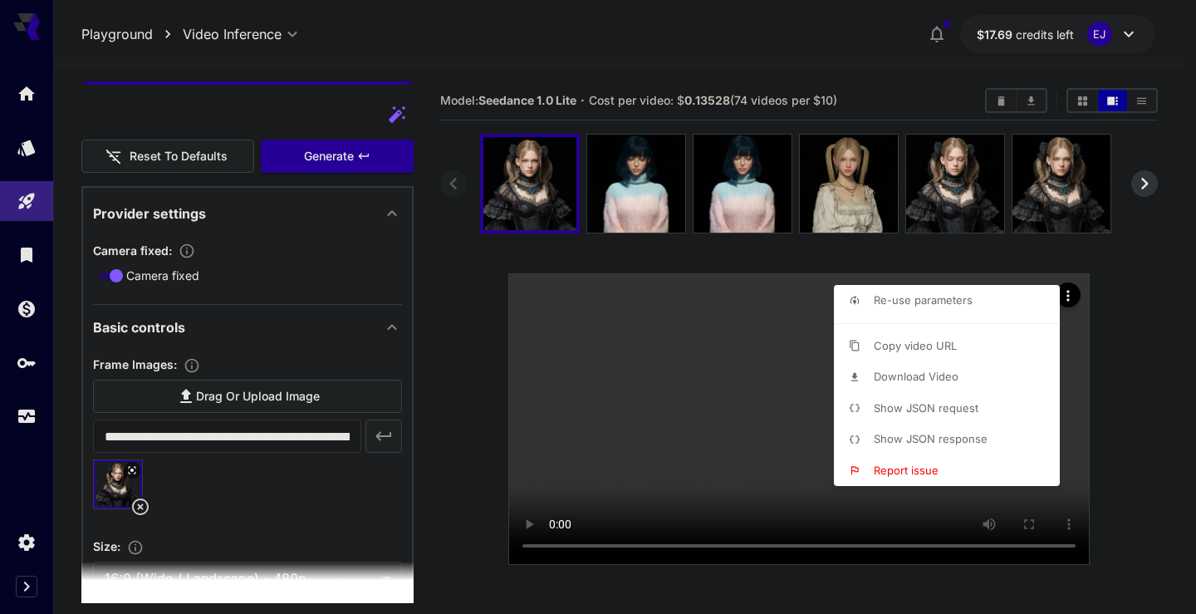
click at [850, 80] on div at bounding box center [598, 307] width 1196 height 614
